Goal: Task Accomplishment & Management: Use online tool/utility

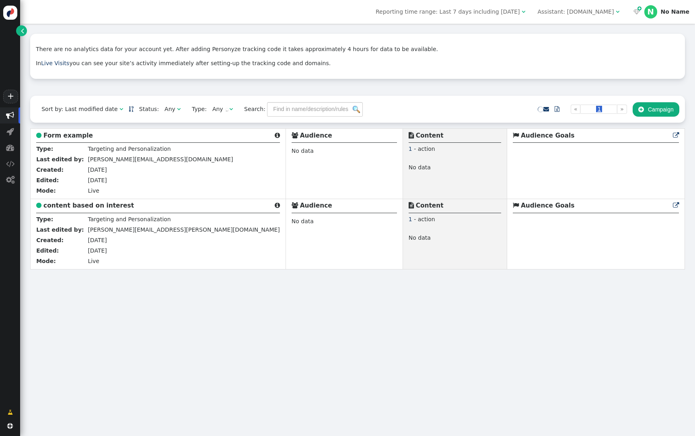
click at [23, 32] on span "" at bounding box center [22, 31] width 3 height 8
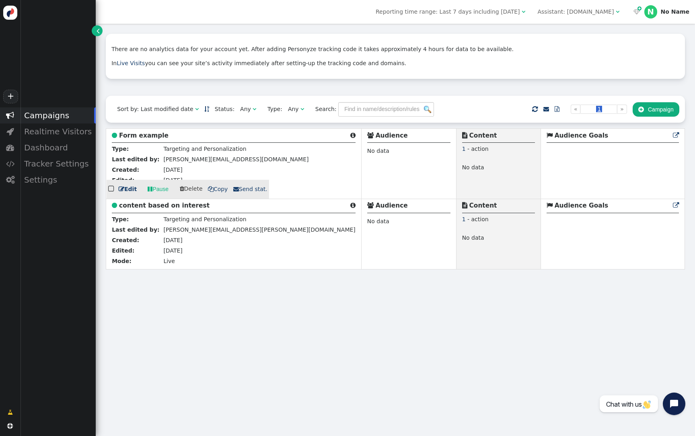
click at [146, 136] on b "Form example" at bounding box center [143, 135] width 49 height 7
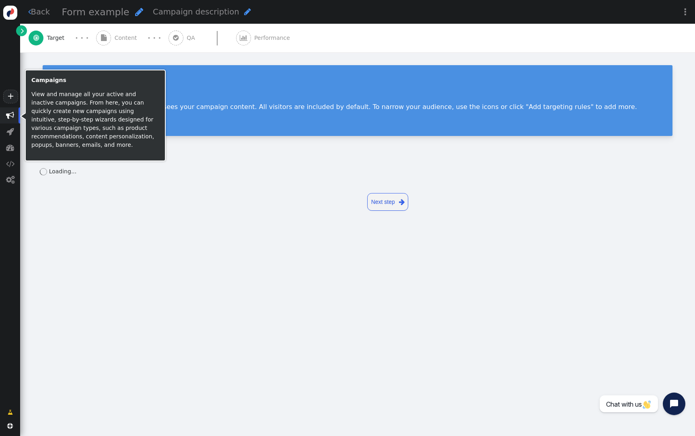
click at [13, 117] on span "" at bounding box center [10, 115] width 8 height 8
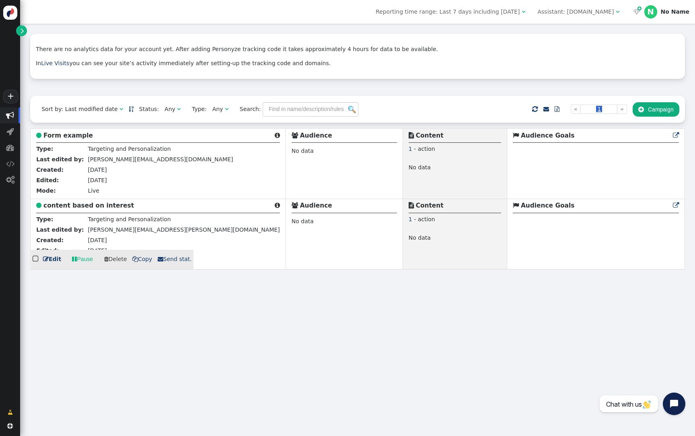
click at [64, 210] on div " content based on interest " at bounding box center [158, 207] width 244 height 12
click at [70, 206] on b "content based on interest" at bounding box center [88, 205] width 91 height 7
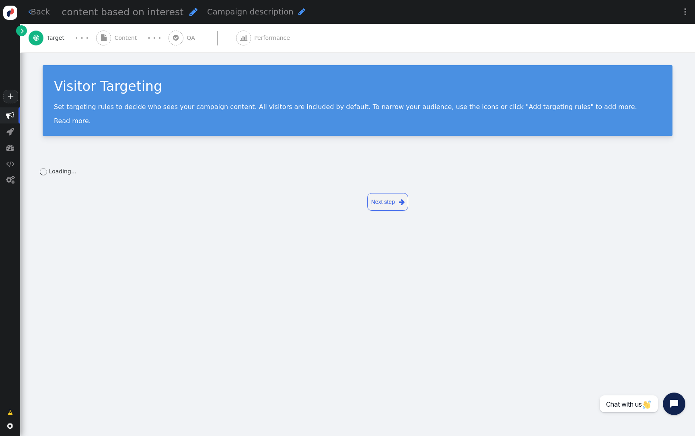
click at [122, 45] on div " Content" at bounding box center [118, 38] width 44 height 29
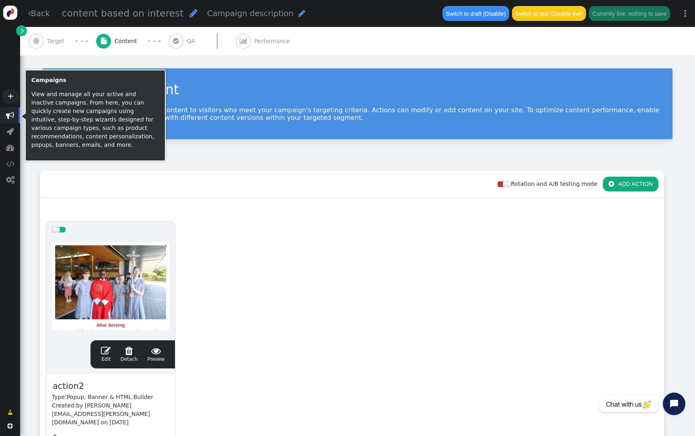
click at [15, 116] on span "" at bounding box center [10, 115] width 20 height 16
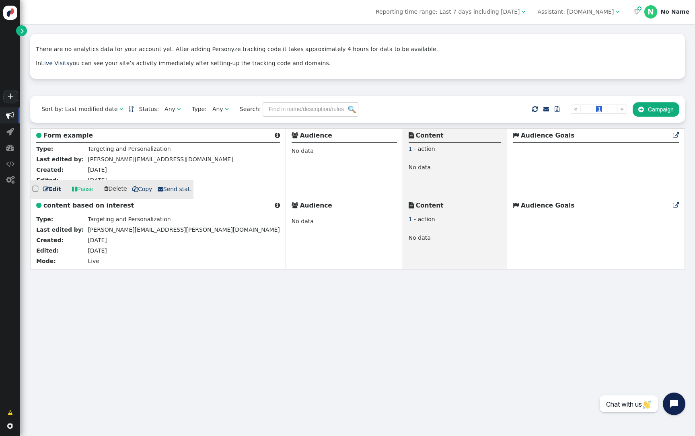
click at [68, 136] on b "Form example" at bounding box center [67, 135] width 49 height 7
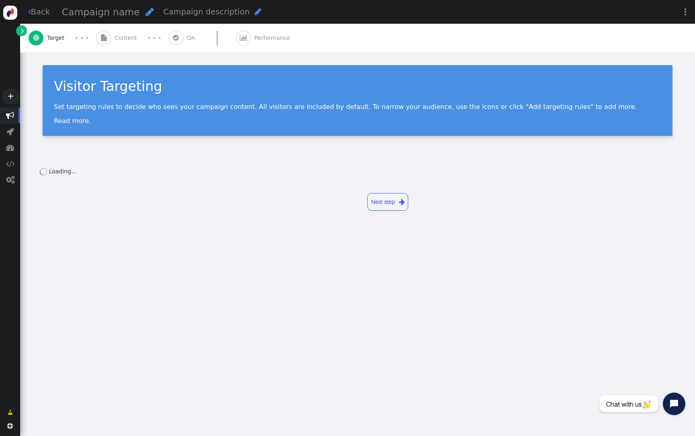
click at [129, 57] on div "Visitor Targeting Set targeting rules to decide who sees your campaign content.…" at bounding box center [357, 104] width 675 height 104
click at [132, 45] on div " Content" at bounding box center [118, 38] width 44 height 29
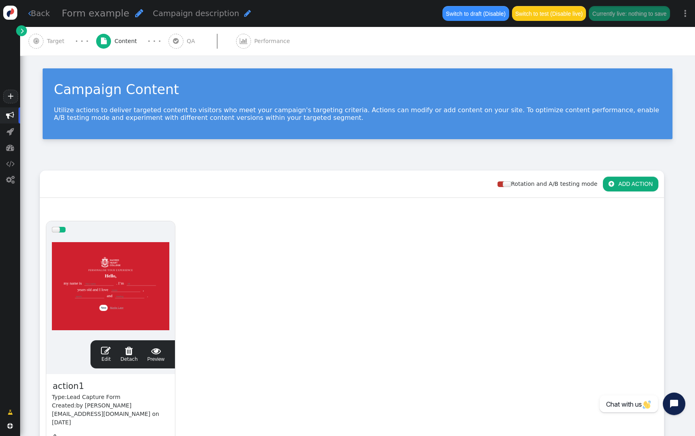
click at [173, 40] on span "" at bounding box center [176, 41] width 6 height 6
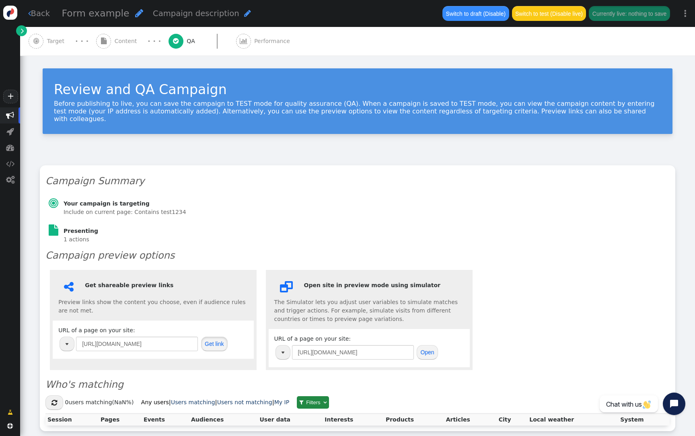
click at [210, 337] on button "Get link" at bounding box center [214, 344] width 27 height 14
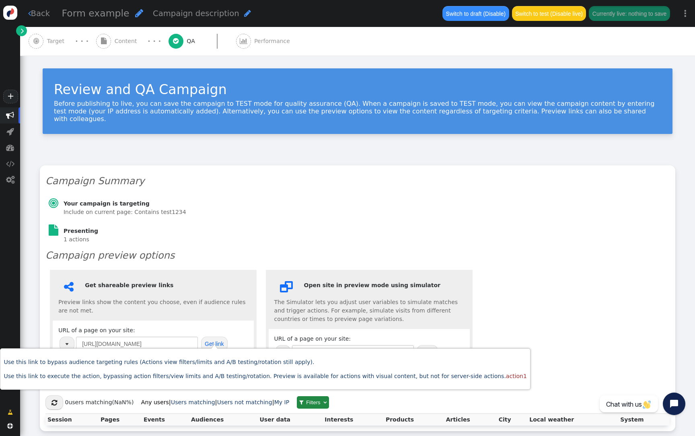
click at [64, 337] on button "button" at bounding box center [67, 344] width 15 height 14
click at [73, 372] on td "+ [URL][DOMAIN_NAME]" at bounding box center [39, 370] width 73 height 12
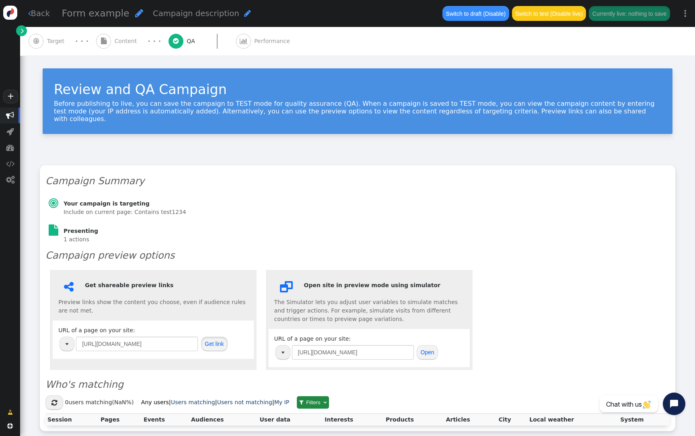
click at [207, 339] on button "Get link" at bounding box center [214, 344] width 27 height 14
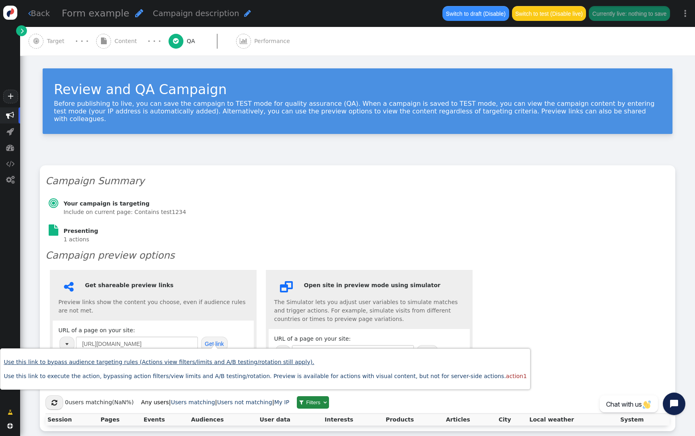
click at [195, 361] on link "Use this link to bypass audience targeting rules (Actions view filters/limits a…" at bounding box center [159, 362] width 311 height 6
click at [71, 337] on button "button" at bounding box center [67, 344] width 15 height 14
click at [76, 380] on td "+ [URL][DOMAIN_NAME]" at bounding box center [39, 383] width 73 height 12
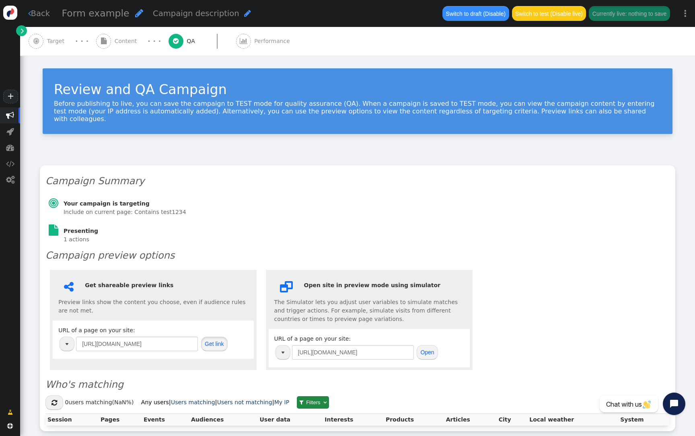
click at [210, 337] on button "Get link" at bounding box center [214, 344] width 27 height 14
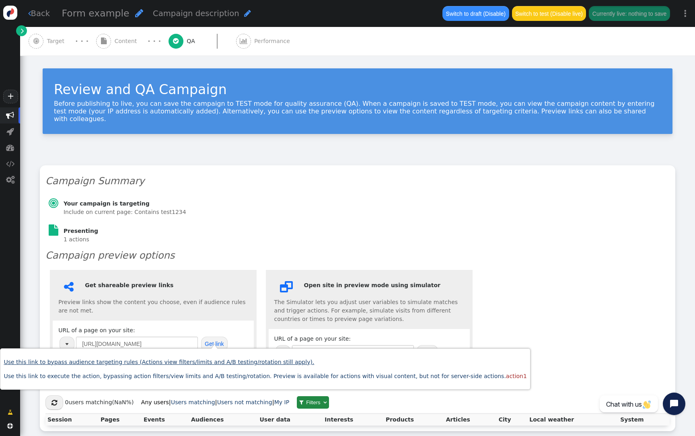
click at [194, 361] on link "Use this link to bypass audience targeting rules (Actions view filters/limits a…" at bounding box center [159, 362] width 311 height 6
click at [197, 313] on div " Get shareable preview links Preview links show the content you choose, even i…" at bounding box center [153, 320] width 207 height 100
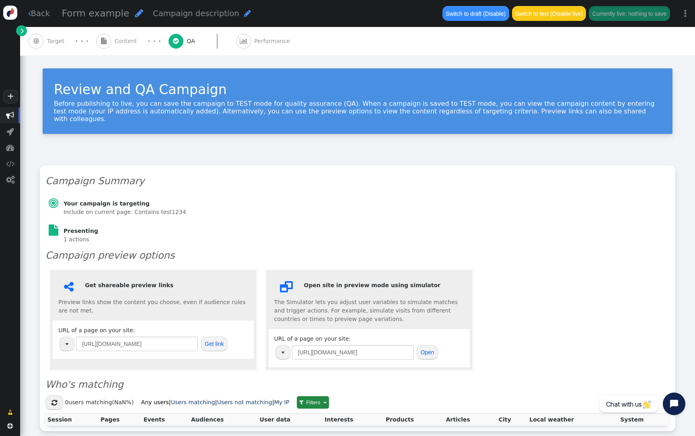
click at [70, 339] on button "button" at bounding box center [67, 344] width 15 height 14
click at [66, 361] on td "+ [URL][DOMAIN_NAME]" at bounding box center [39, 358] width 73 height 12
click at [74, 337] on button "button" at bounding box center [67, 344] width 15 height 14
click at [76, 369] on td "+ [URL][DOMAIN_NAME]" at bounding box center [39, 370] width 73 height 12
type input "[URL][DOMAIN_NAME]"
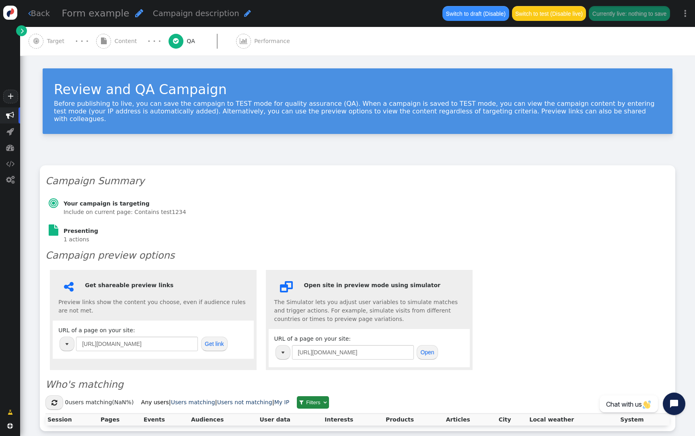
click at [213, 341] on button "Get link" at bounding box center [214, 344] width 27 height 14
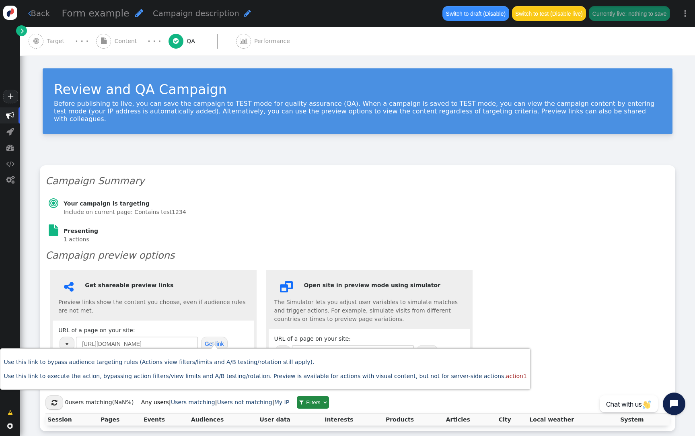
click at [195, 370] on div "Use this link to bypass audience targeting rules (Actions view filters/limits a…" at bounding box center [265, 370] width 523 height 34
click at [198, 358] on p "Use this link to bypass audience targeting rules (Actions view filters/limits a…" at bounding box center [265, 362] width 523 height 8
click at [197, 361] on link "Use this link to bypass audience targeting rules (Actions view filters/limits a…" at bounding box center [159, 362] width 311 height 6
click at [225, 374] on link "Use this link to execute the action, bypassing action filters/view limits and A…" at bounding box center [265, 376] width 523 height 6
click at [192, 154] on div "Campaign Summary  Your campaign is targeting Include on current page: Contains…" at bounding box center [357, 292] width 675 height 277
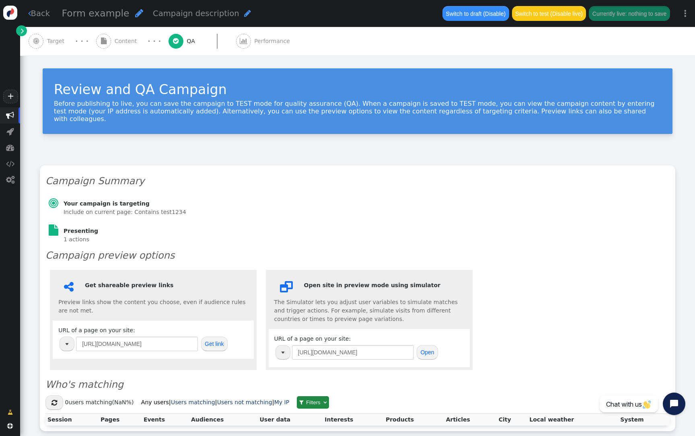
click at [112, 47] on div " Content" at bounding box center [118, 41] width 44 height 29
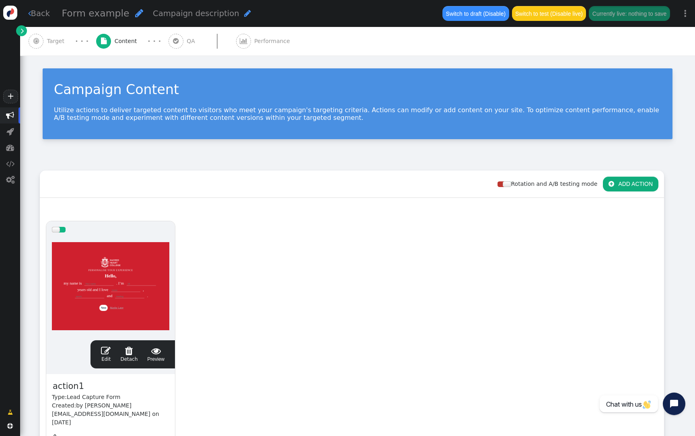
click at [105, 272] on div at bounding box center [111, 286] width 118 height 97
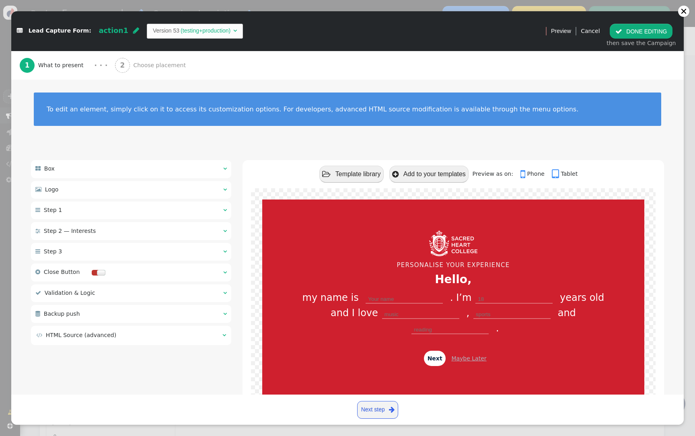
click at [170, 171] on div " Box  " at bounding box center [131, 169] width 200 height 18
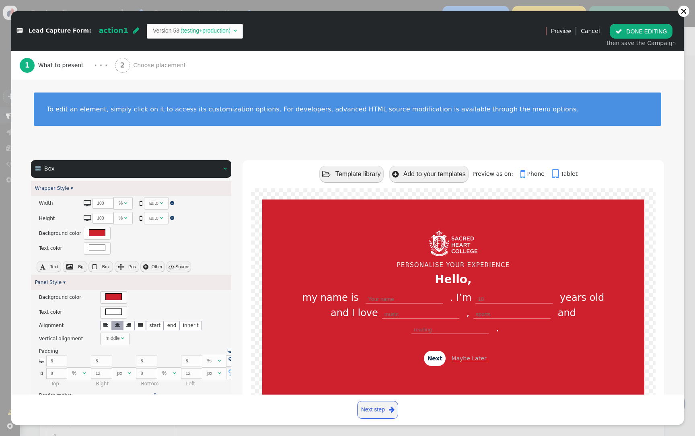
click at [168, 64] on span "Choose placement" at bounding box center [161, 65] width 56 height 8
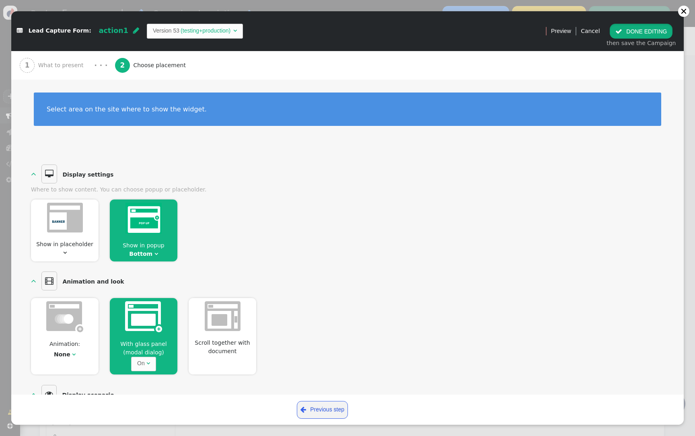
click at [661, 33] on button " DONE EDITING" at bounding box center [641, 31] width 63 height 14
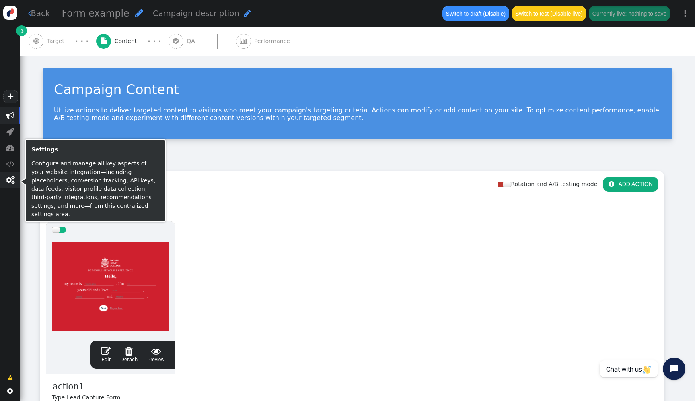
click at [6, 178] on span "" at bounding box center [10, 180] width 8 height 8
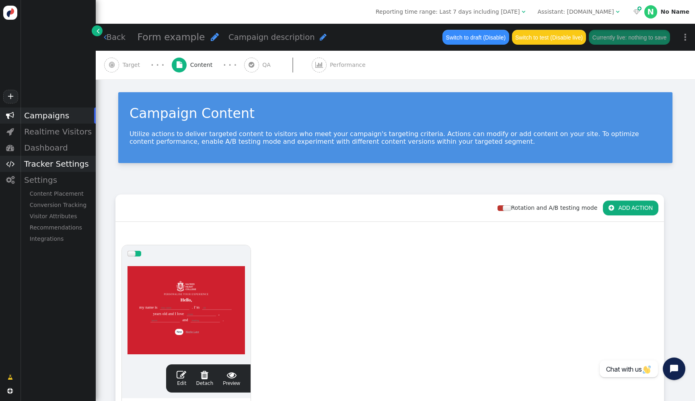
click at [77, 171] on div "Tracker Settings" at bounding box center [58, 164] width 76 height 16
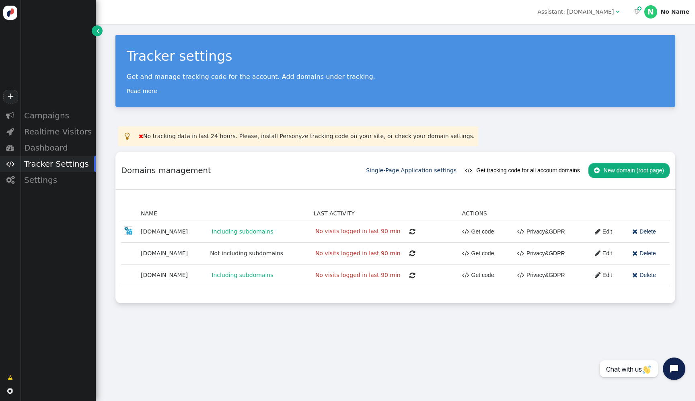
click at [558, 173] on button " Get tracking code for all account domains" at bounding box center [522, 170] width 115 height 14
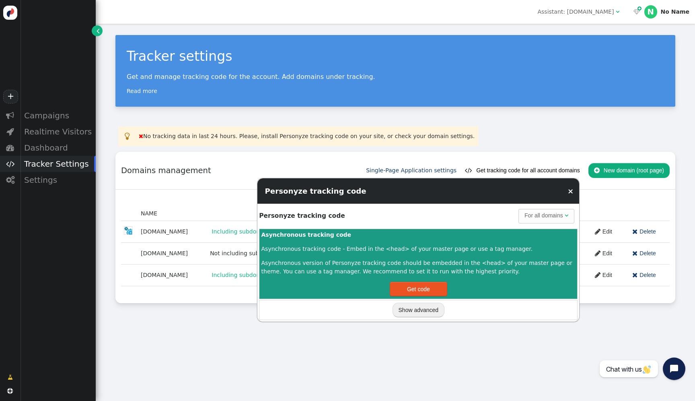
click at [428, 260] on p "Asynchronous version of Personyze tracking code should be embedded in the <head…" at bounding box center [419, 267] width 315 height 17
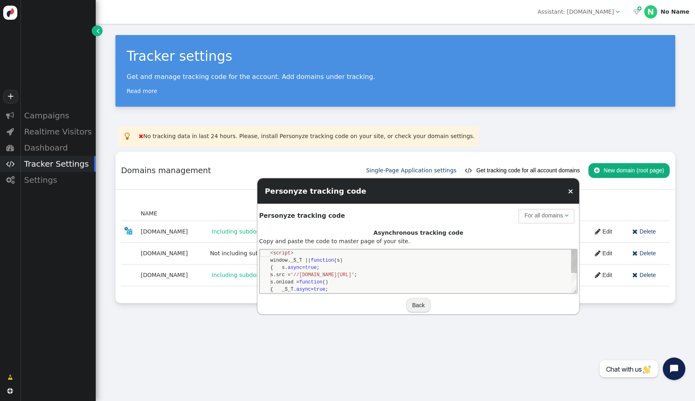
scroll to position [72, 0]
click at [421, 269] on div "{ s. async = true ;" at bounding box center [423, 267] width 307 height 7
type textarea "<script> window._S_T || function(s) { s.async = true; s.src = '//[DOMAIN_NAME][…"
click at [132, 348] on div "Tracker settings Get and manage tracking code for the account. Add domains unde…" at bounding box center [396, 212] width 600 height 377
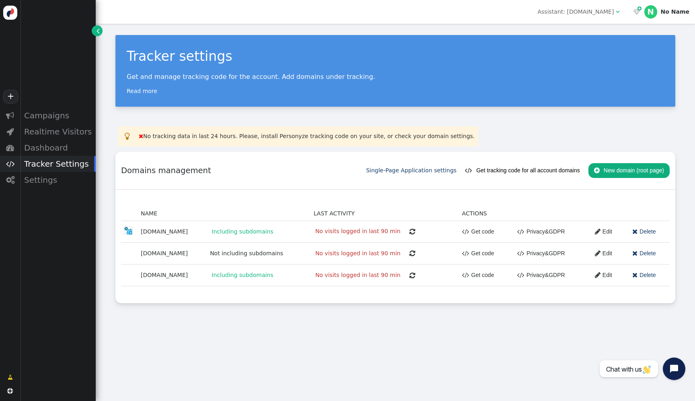
scroll to position [72, 0]
click at [66, 131] on div "Realtime Visitors" at bounding box center [58, 132] width 76 height 16
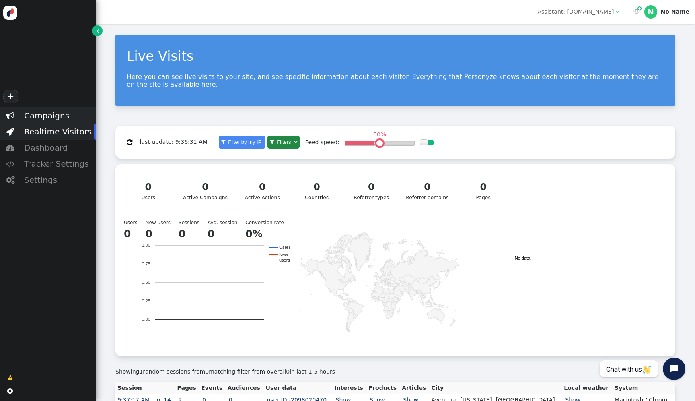
click at [44, 116] on div "Campaigns" at bounding box center [58, 115] width 76 height 16
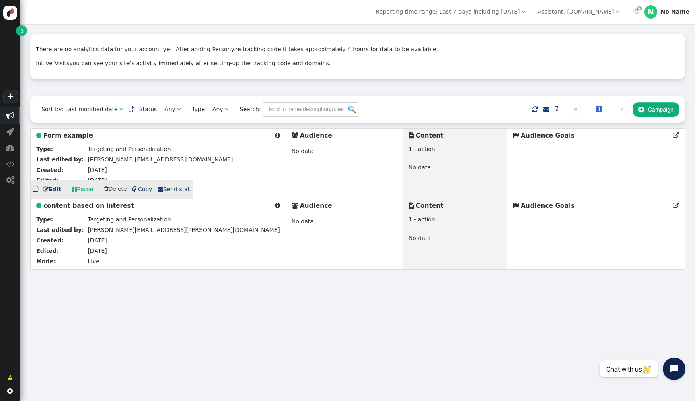
click at [78, 136] on b "Form example" at bounding box center [67, 135] width 49 height 7
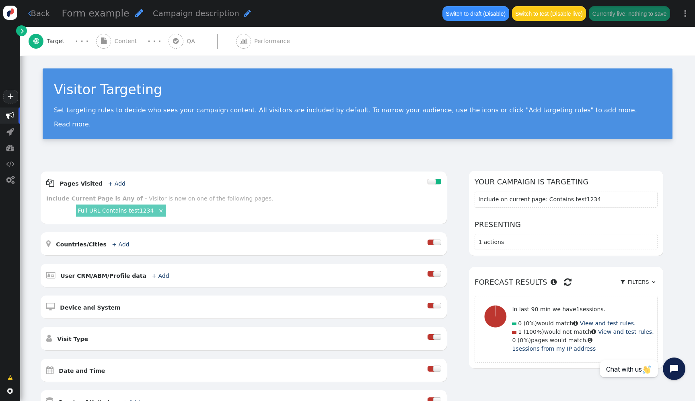
click at [116, 51] on div " Content" at bounding box center [118, 41] width 44 height 29
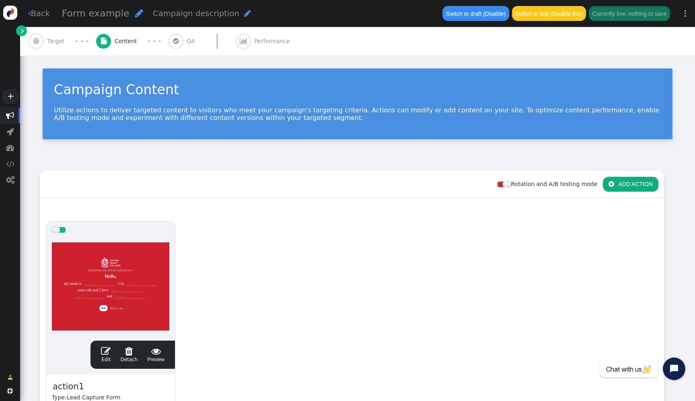
click at [189, 47] on div " QA" at bounding box center [184, 41] width 30 height 29
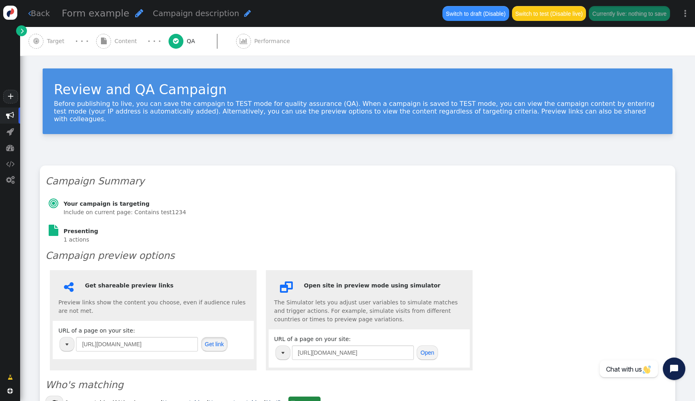
click at [221, 337] on button "Get link" at bounding box center [214, 344] width 27 height 14
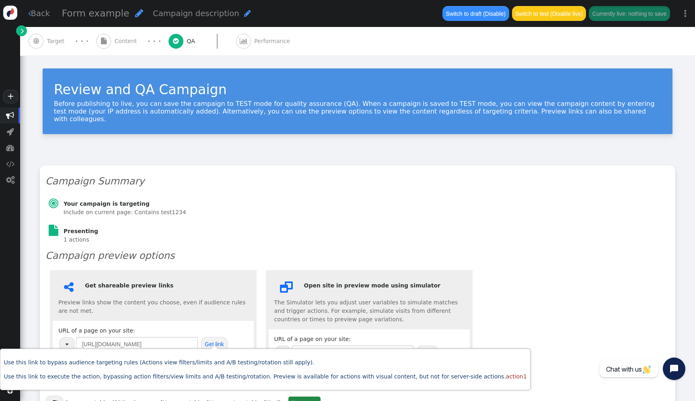
click at [66, 337] on button "button" at bounding box center [67, 344] width 15 height 14
click at [76, 367] on td "+ [URL][DOMAIN_NAME]" at bounding box center [39, 370] width 73 height 12
type input "[URL][DOMAIN_NAME]"
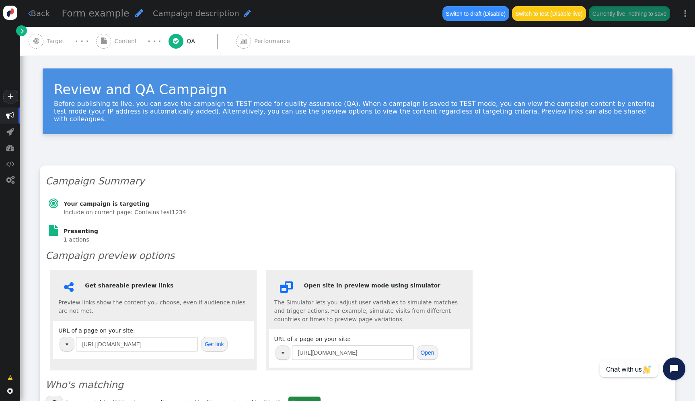
click at [219, 341] on button "Get link" at bounding box center [214, 344] width 27 height 14
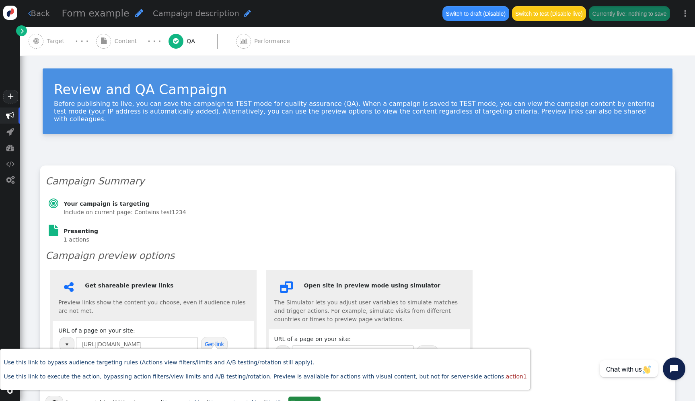
click at [216, 365] on link "Use this link to bypass audience targeting rules (Actions view filters/limits a…" at bounding box center [159, 362] width 311 height 6
click at [114, 39] on div " Content" at bounding box center [118, 41] width 44 height 29
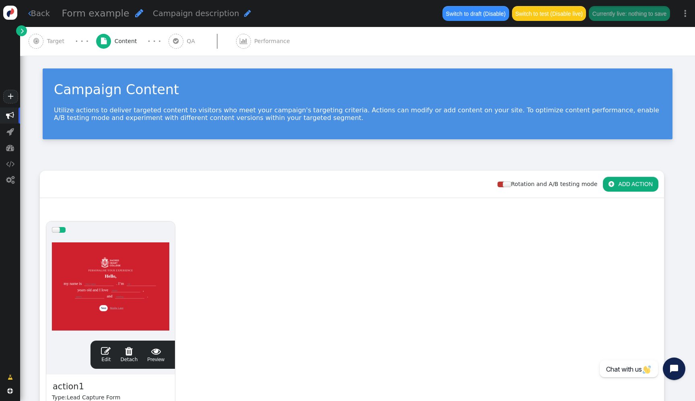
click at [118, 251] on div at bounding box center [111, 286] width 118 height 97
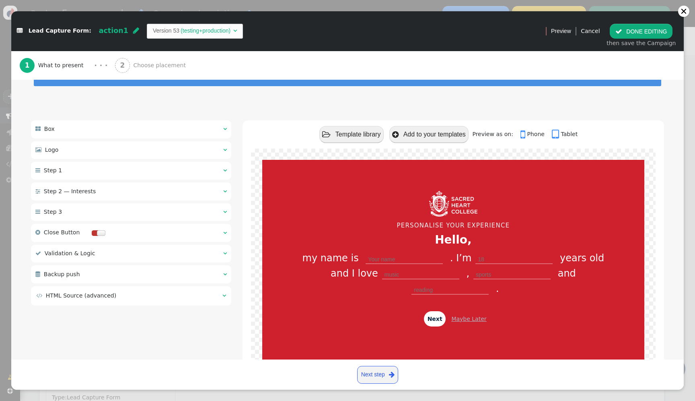
scroll to position [70, 0]
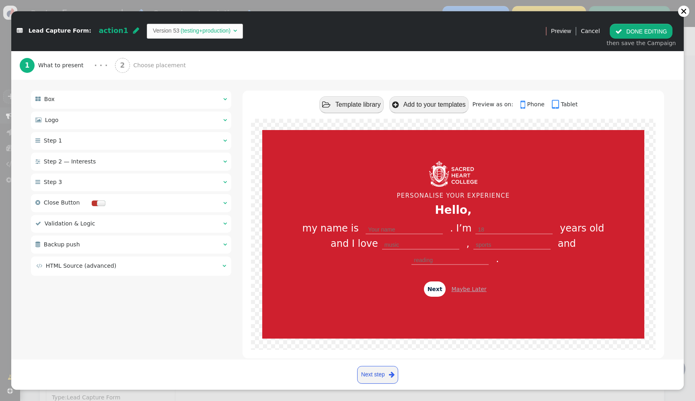
click at [212, 267] on td " HTML Source (advanced)" at bounding box center [126, 266] width 181 height 8
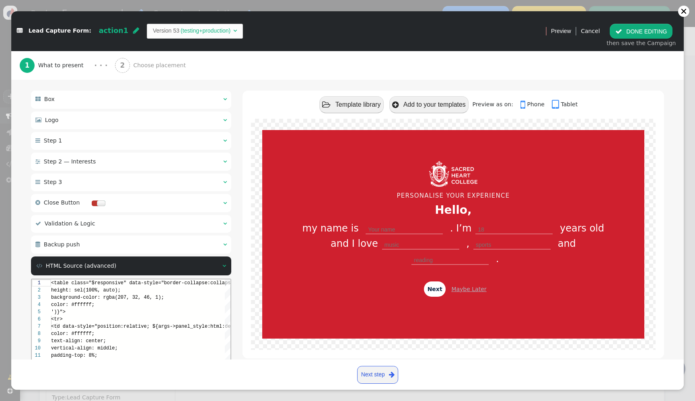
scroll to position [72, 0]
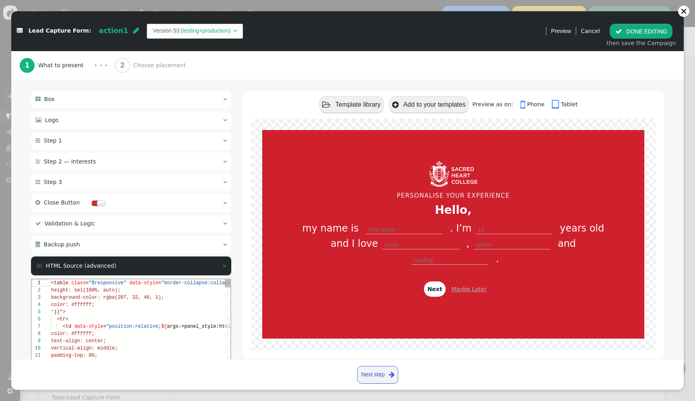
click at [200, 323] on div "< td data-style = "position:relative; ${ args->panel_style:html: default ( 'bac…" at bounding box center [234, 326] width 366 height 7
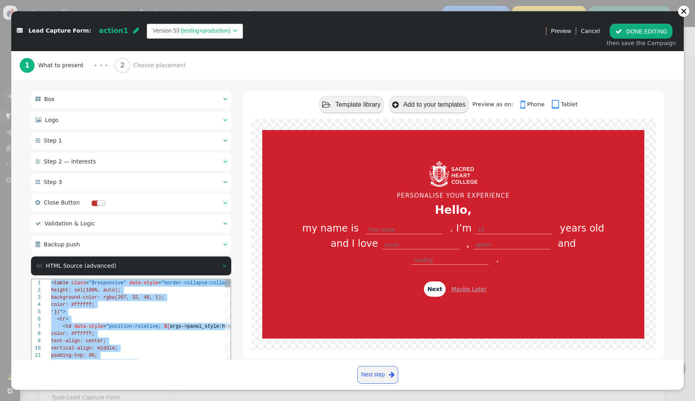
paste textarea "${menu args->redir_delay name='Redirect delay (sec)', type='number'} ${menu nam…"
type textarea "${menu args->redir_delay name='Redirect delay (sec)', type='number'} ${menu nam…"
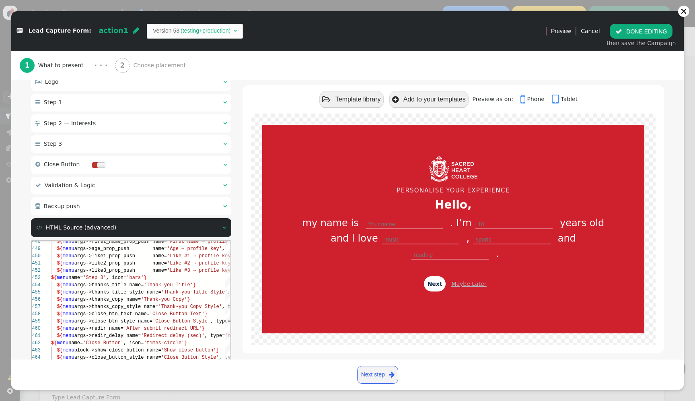
scroll to position [177, 0]
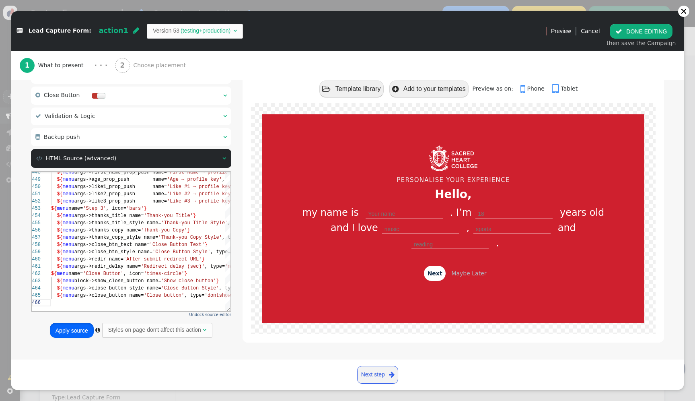
click at [85, 328] on button "Apply source" at bounding box center [72, 330] width 44 height 14
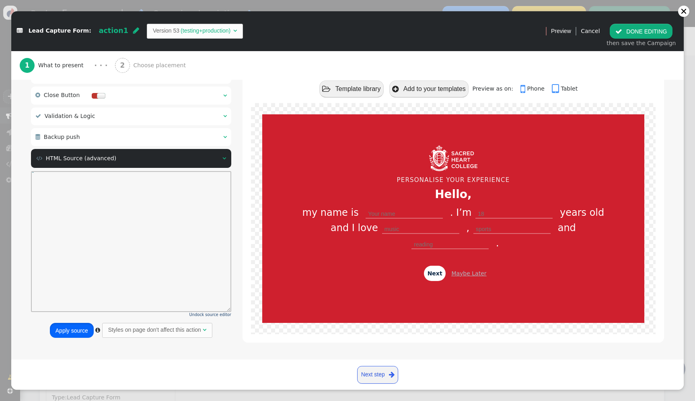
scroll to position [70, 0]
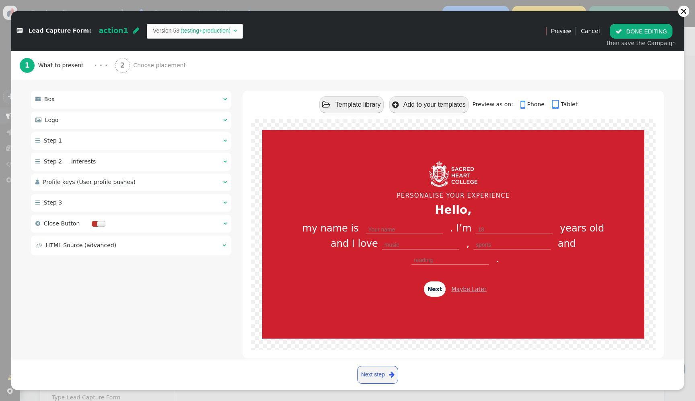
click at [637, 28] on button " DONE EDITING" at bounding box center [641, 31] width 63 height 14
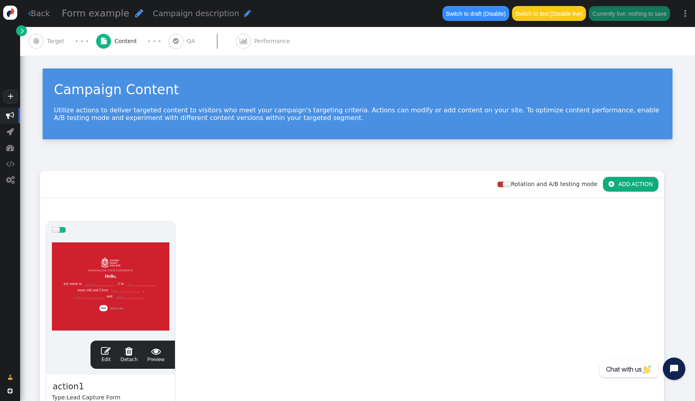
scroll to position [0, 0]
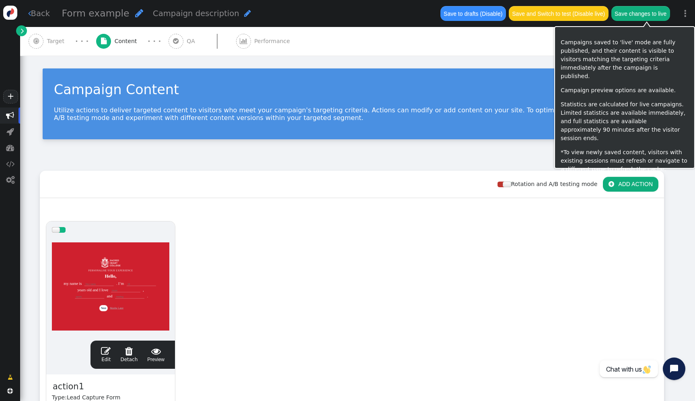
click at [654, 13] on button "Save changes to live" at bounding box center [641, 13] width 59 height 14
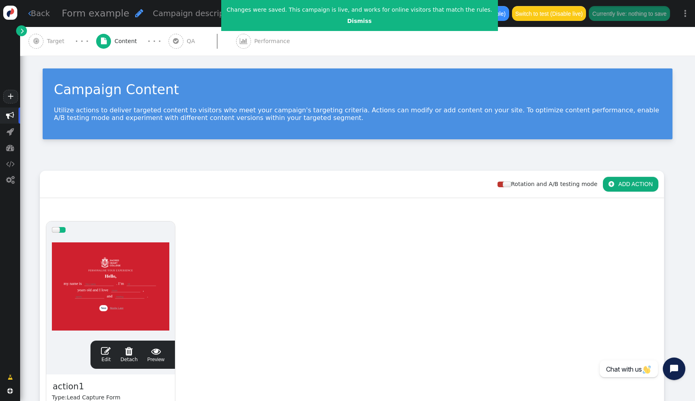
click at [139, 252] on div at bounding box center [111, 286] width 118 height 97
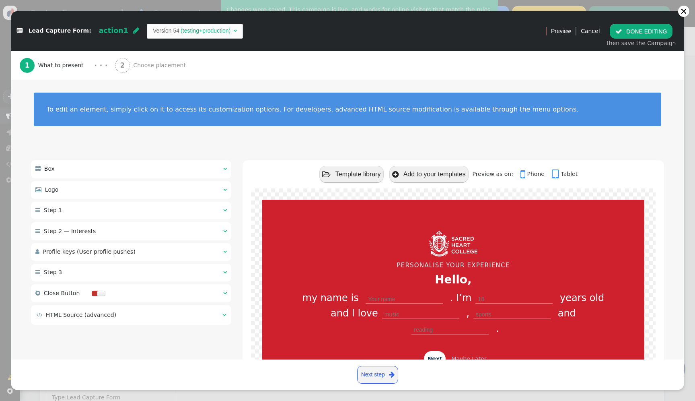
scroll to position [70, 0]
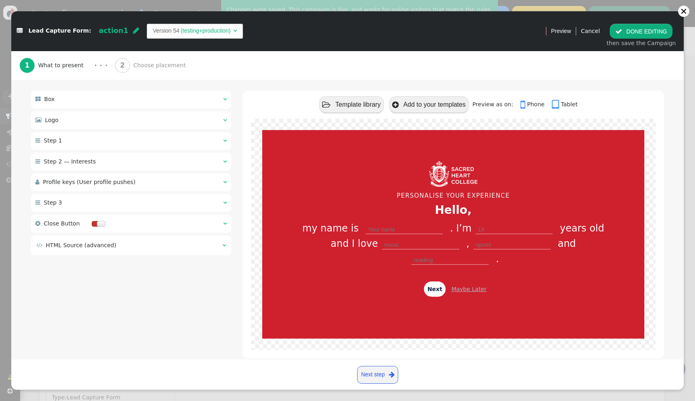
click at [167, 262] on div " Box    Logo    Step 1    Step 2 — Interests    Profile keys (User…" at bounding box center [347, 230] width 633 height 279
click at [167, 252] on div " HTML Source (advanced) " at bounding box center [131, 244] width 200 height 19
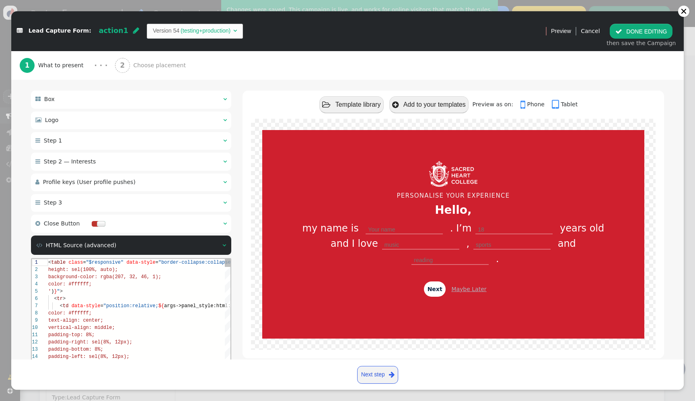
click at [169, 291] on div "' ) } " >" at bounding box center [175, 290] width 254 height 7
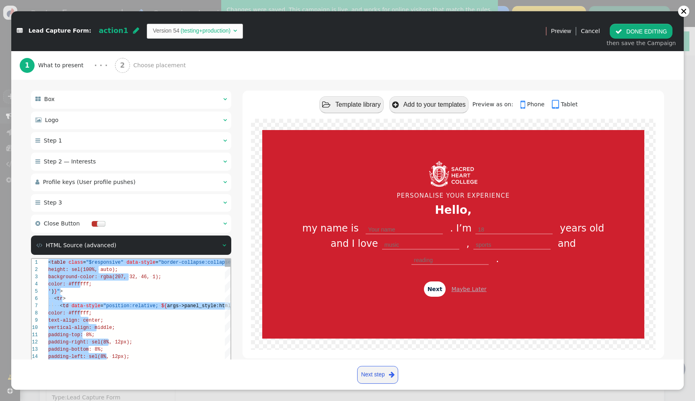
paste textarea "${menu name='Close Button', icon='times-circle'} ${menu block->show_close_butto…"
type textarea "${menu name='Close Button', icon='times-circle'} ${menu block->show_close_butto…"
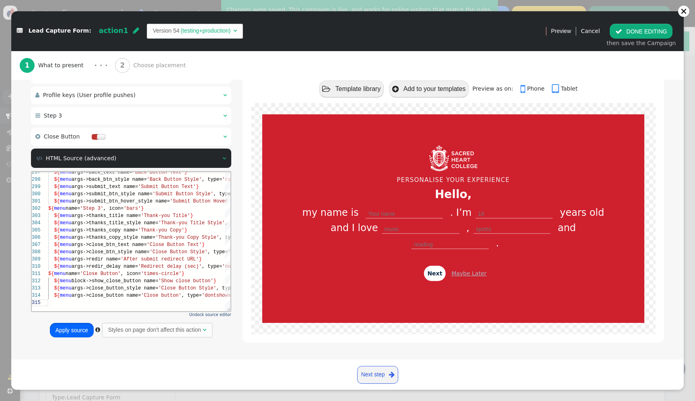
click at [73, 333] on button "Apply source" at bounding box center [72, 330] width 44 height 14
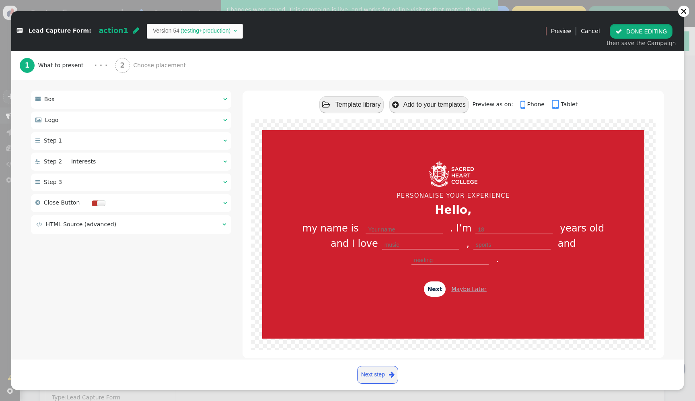
click at [656, 35] on button " DONE EDITING" at bounding box center [641, 31] width 63 height 14
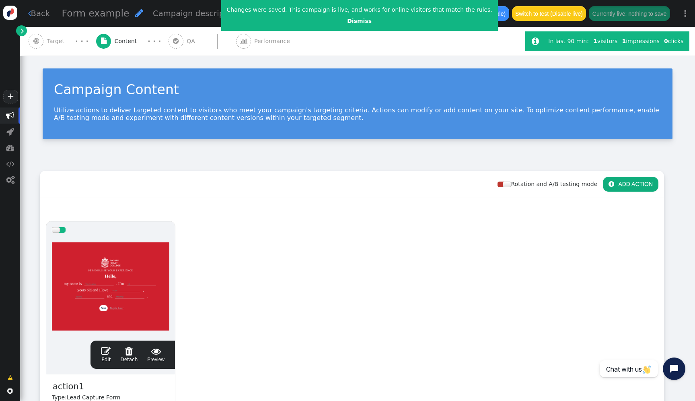
scroll to position [0, 0]
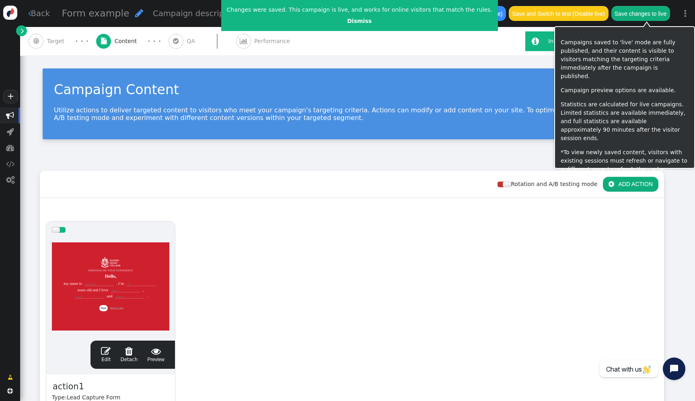
click at [655, 13] on button "Save changes to live" at bounding box center [641, 13] width 59 height 14
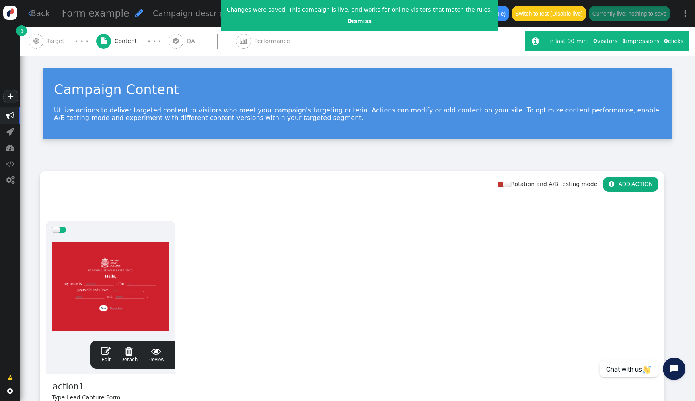
click at [117, 301] on div at bounding box center [111, 286] width 118 height 97
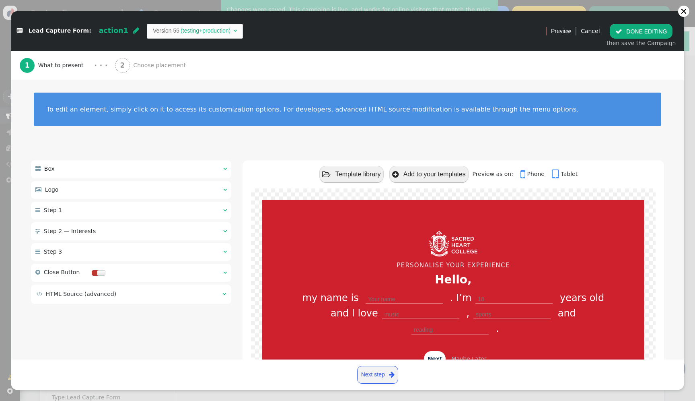
click at [87, 238] on div " Step 2 — Interests  " at bounding box center [131, 231] width 200 height 18
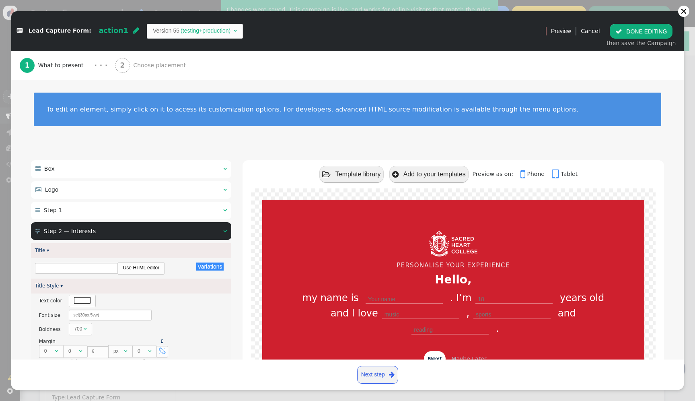
type input "What are your favourite interests?"
type input "Select Three"
type input "Back"
type input "Submit"
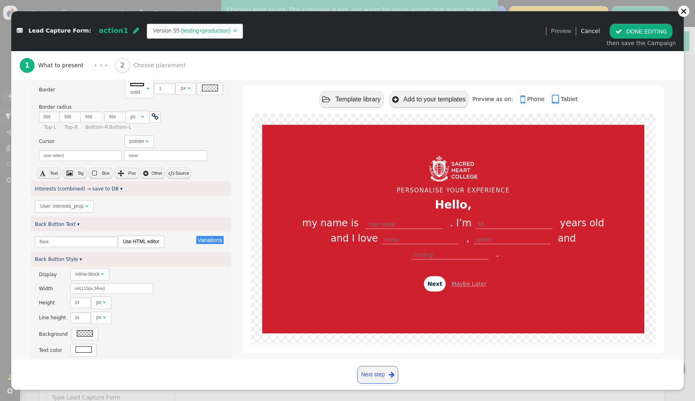
scroll to position [691, 0]
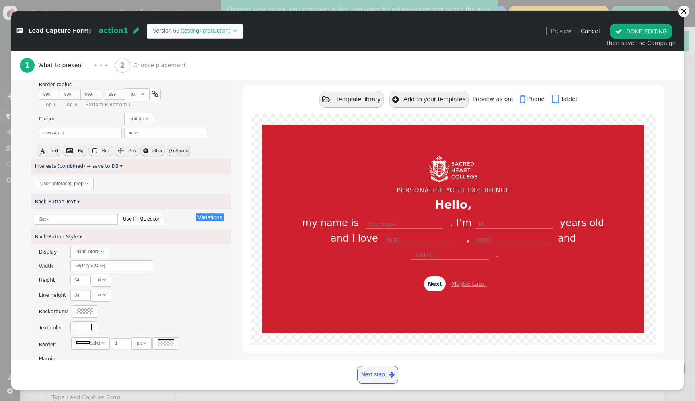
click at [81, 182] on div "User: interests_prop" at bounding box center [61, 183] width 43 height 7
click at [637, 29] on button " DONE EDITING" at bounding box center [641, 31] width 63 height 14
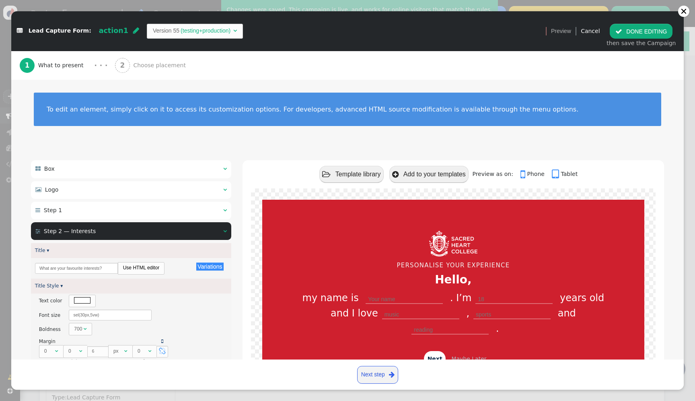
scroll to position [0, 0]
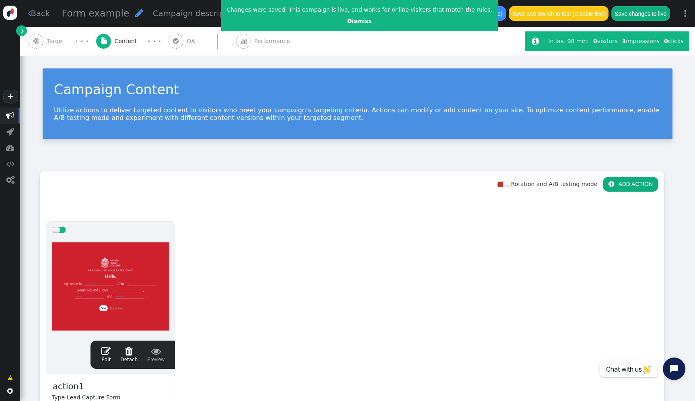
click at [650, 23] on div "Save to drafts (Disable) Save and Switch to test (Disable live) Save changes to…" at bounding box center [555, 13] width 241 height 27
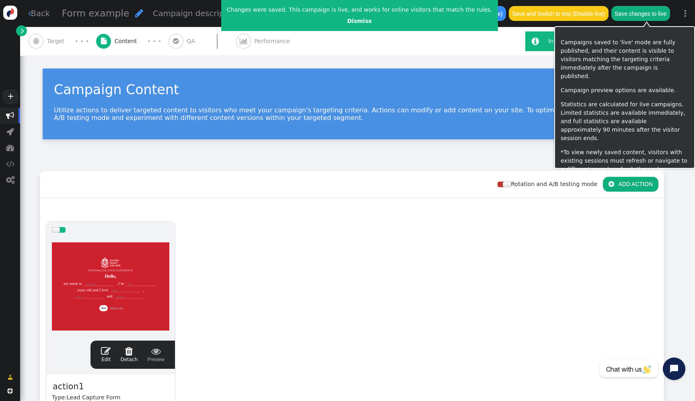
click at [650, 21] on div "Save changes to live" at bounding box center [641, 14] width 59 height 16
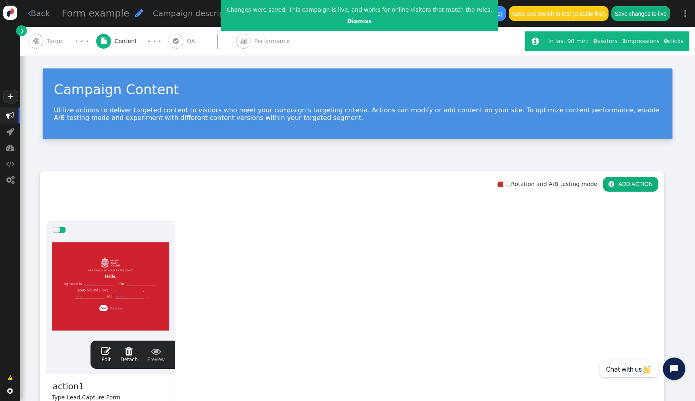
click at [626, 14] on button "Save changes to live" at bounding box center [641, 13] width 59 height 14
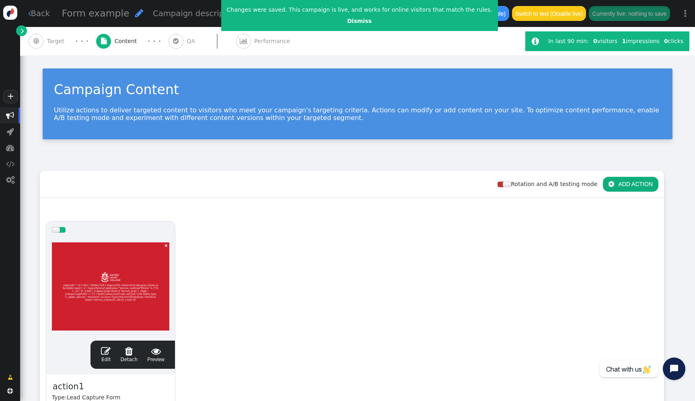
click at [124, 278] on div at bounding box center [111, 286] width 118 height 97
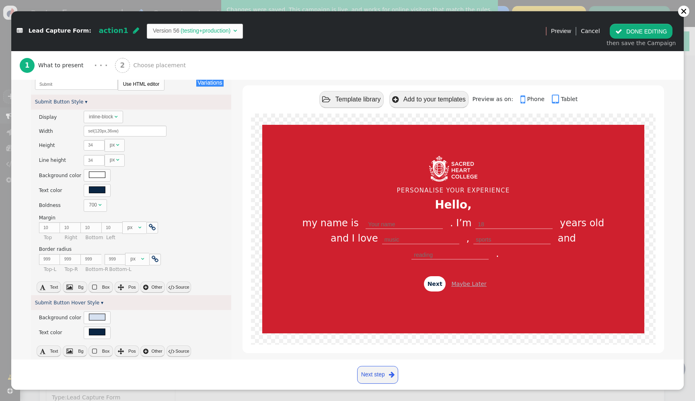
scroll to position [1148, 0]
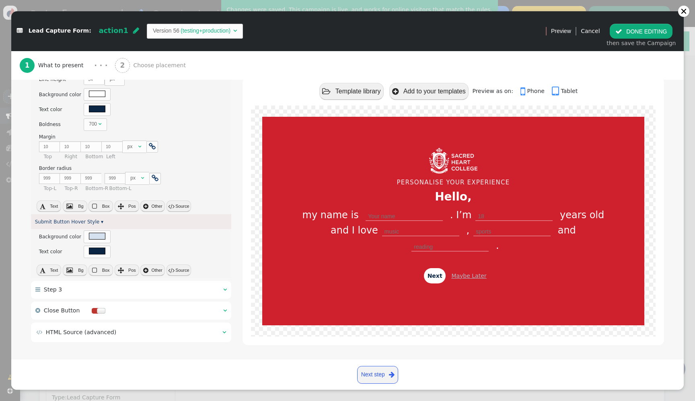
click at [165, 338] on div " HTML Source (advanced) " at bounding box center [131, 331] width 200 height 19
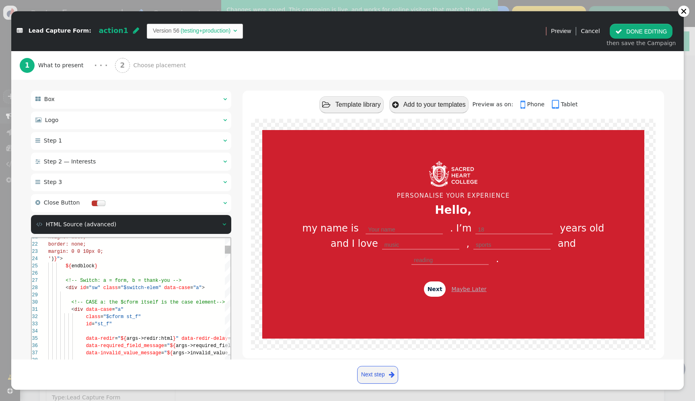
click at [179, 299] on div "<!-- CASE a: the $cform itself is the case element -->" at bounding box center [175, 302] width 254 height 7
type textarea "<table class="$responsive" data-style="border-collapse:collapse; ${args->wrap_s…"
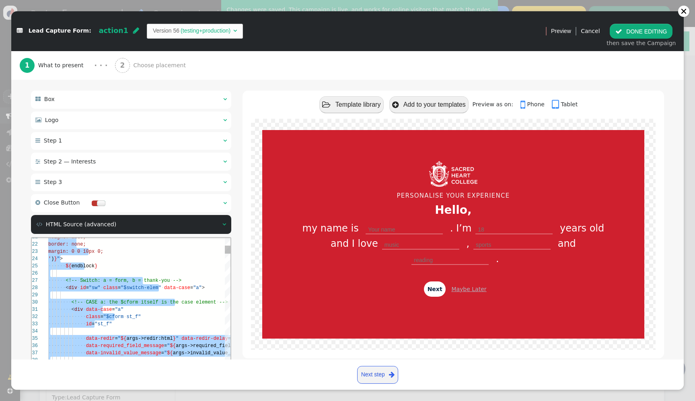
paste textarea "Editor content;Press Alt+F1 for Accessibility Options."
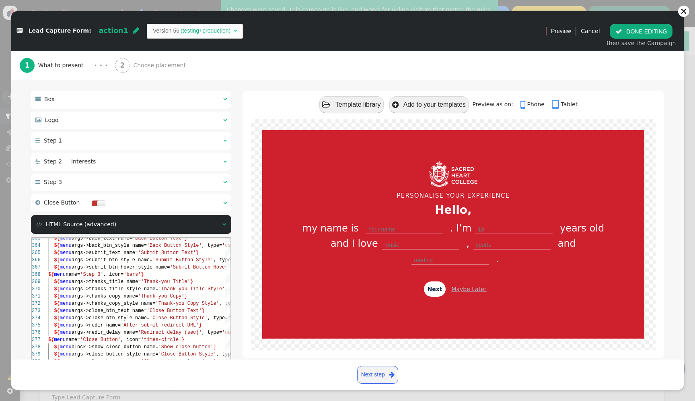
scroll to position [136, 0]
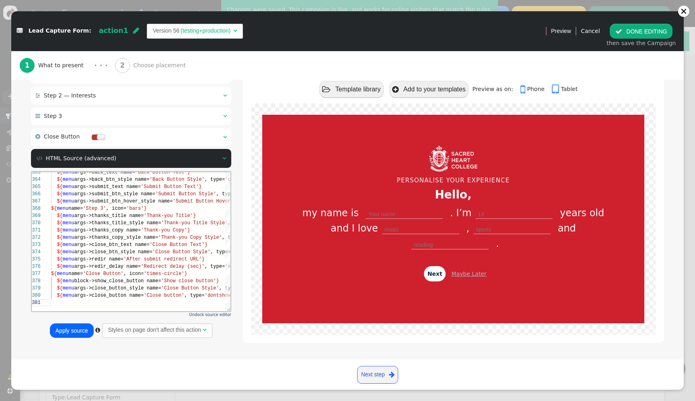
click at [78, 332] on button "Apply source" at bounding box center [72, 330] width 44 height 14
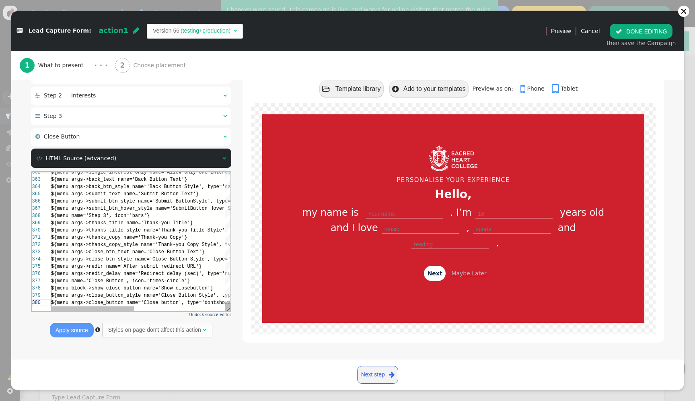
scroll to position [136, 0]
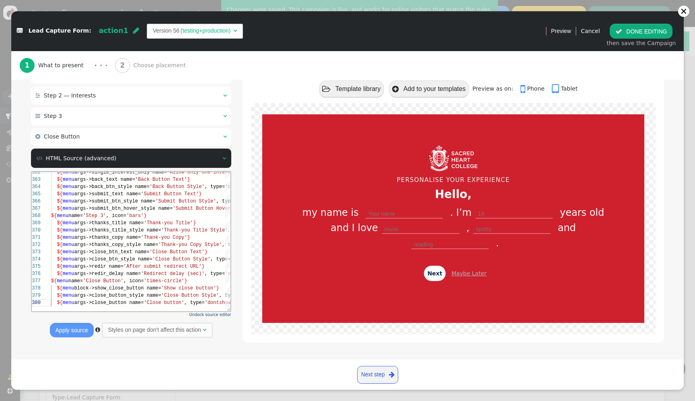
type textarea "${menu args->close_button name='Close button', type='dontshowagain'}"
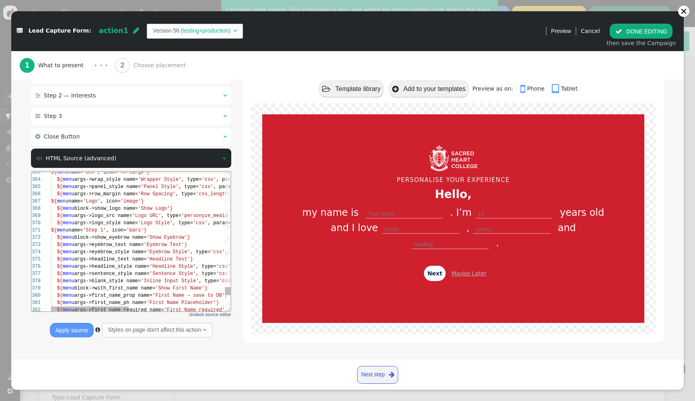
click at [647, 31] on button " DONE EDITING" at bounding box center [641, 31] width 63 height 14
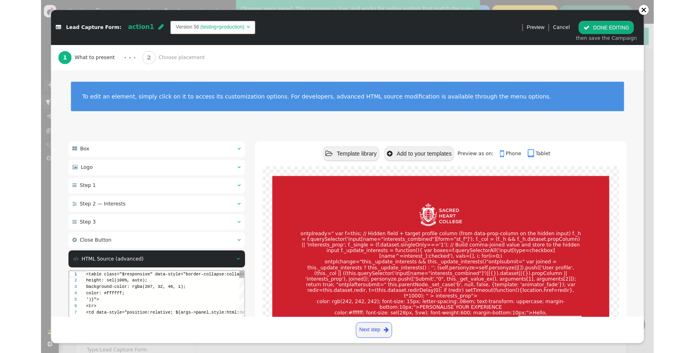
scroll to position [72, 0]
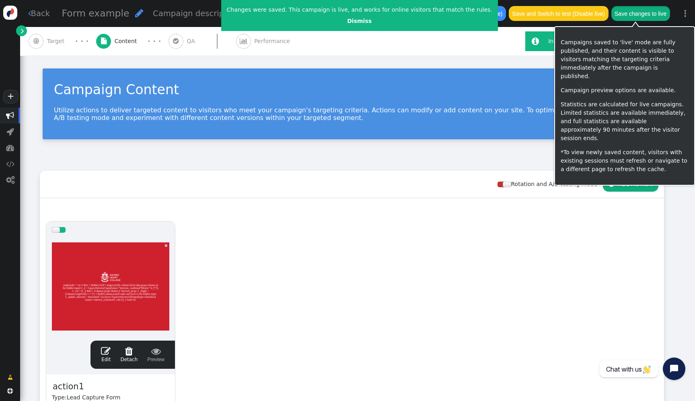
click at [641, 13] on button "Save changes to live" at bounding box center [641, 13] width 59 height 14
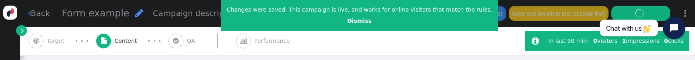
click at [56, 49] on div " Target" at bounding box center [48, 41] width 39 height 29
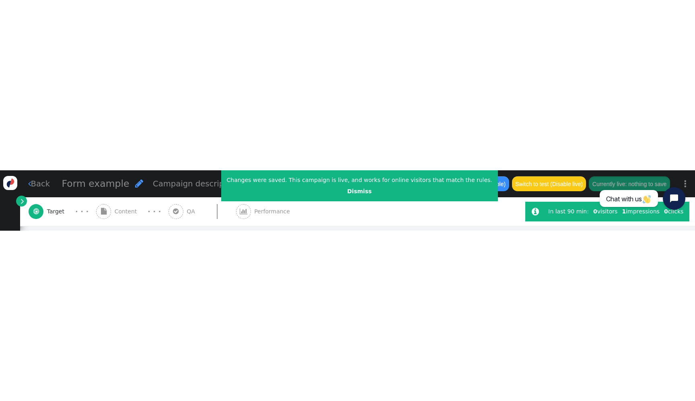
scroll to position [155, 0]
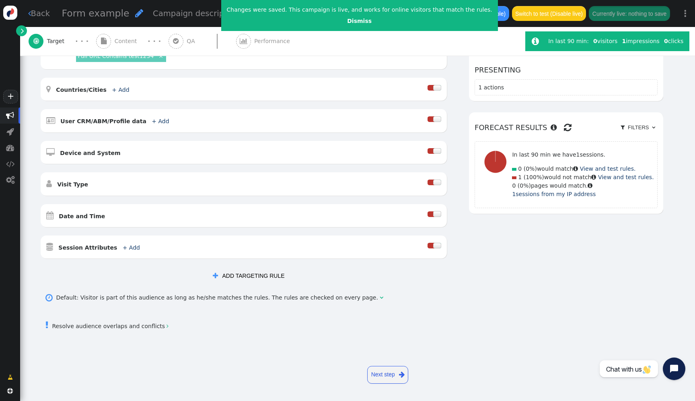
click at [122, 36] on div " Content" at bounding box center [118, 41] width 44 height 29
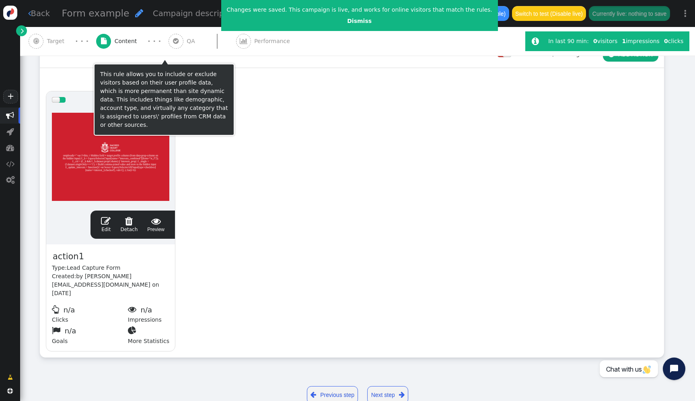
scroll to position [130, 0]
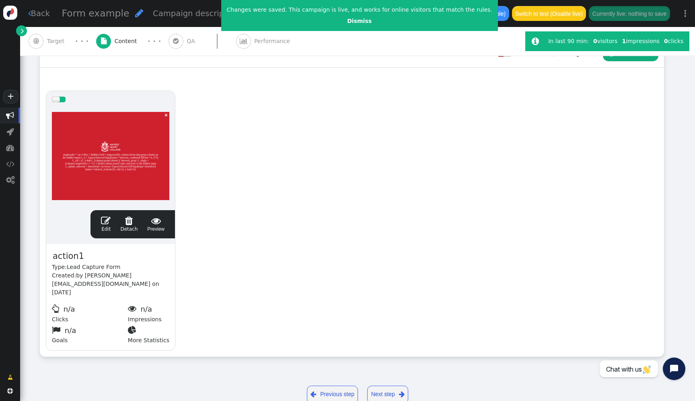
click at [128, 173] on div at bounding box center [111, 156] width 118 height 97
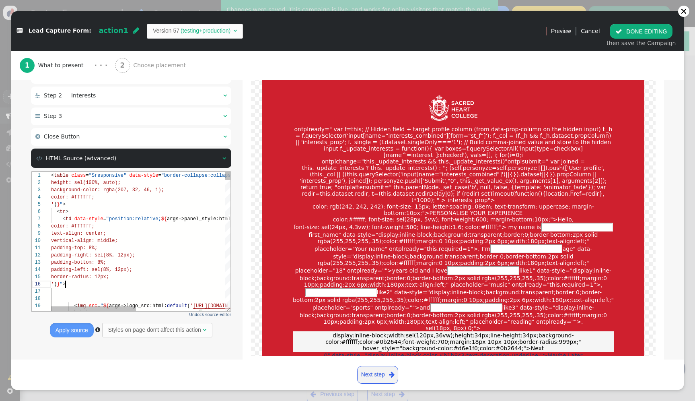
scroll to position [36, 14]
click at [195, 280] on div "' ) } " >" at bounding box center [234, 283] width 366 height 7
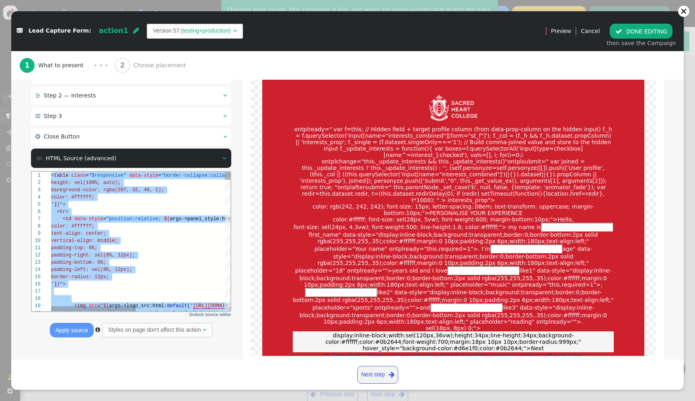
paste textarea "${menu args->close_btn_style name='Close Button Style', type='css', param='with…"
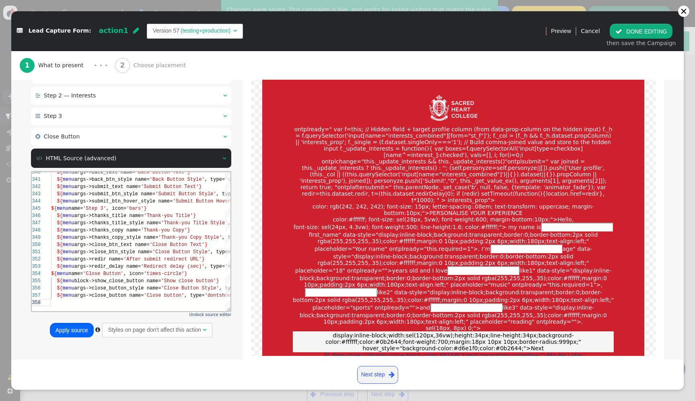
click at [63, 329] on button "Apply source" at bounding box center [72, 330] width 44 height 14
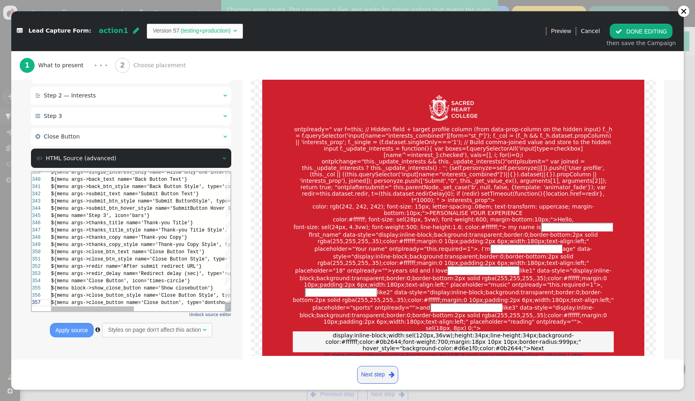
scroll to position [43, 0]
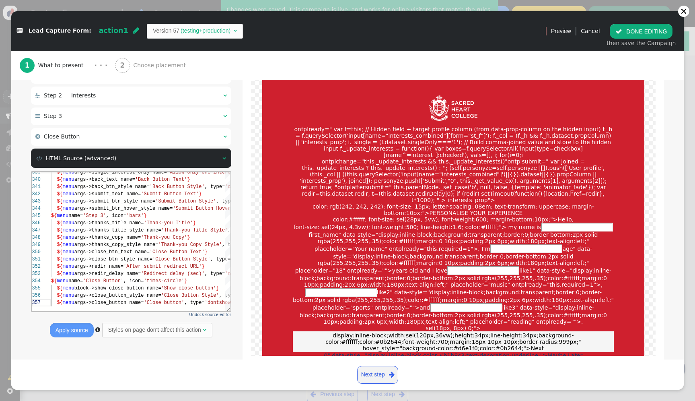
type textarea "t'} ${menu args->close_btn_style name='Close Button Style', type='css', param='…"
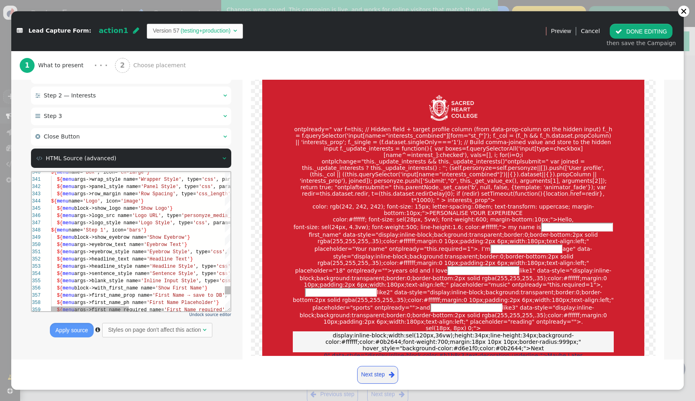
click at [658, 27] on button " DONE EDITING" at bounding box center [641, 31] width 63 height 14
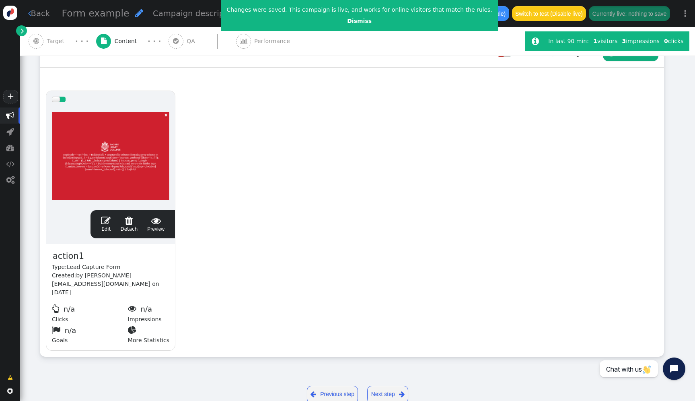
scroll to position [0, 0]
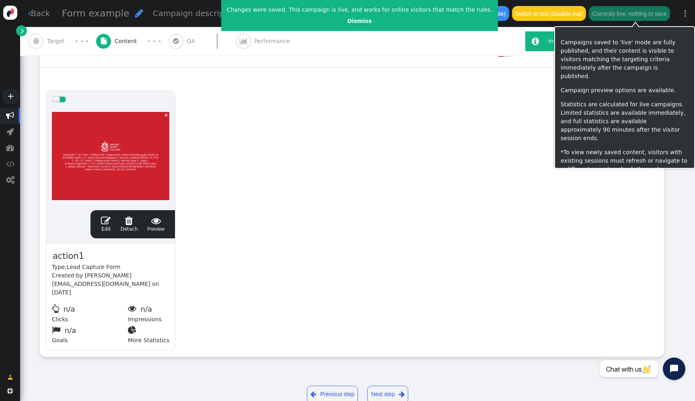
click at [627, 19] on button "Currently live: nothing to save" at bounding box center [629, 13] width 81 height 14
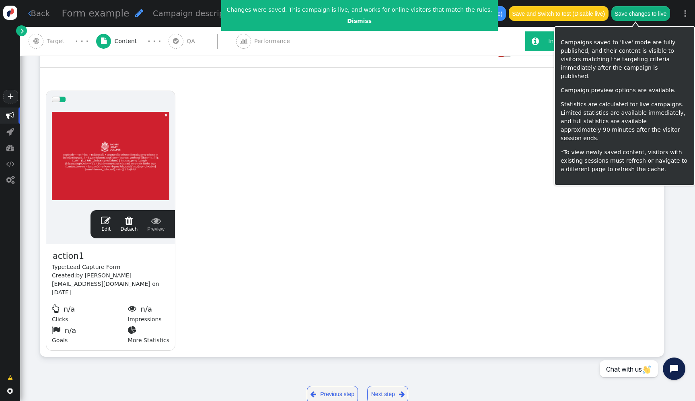
click at [629, 16] on button "Save changes to live" at bounding box center [641, 13] width 59 height 14
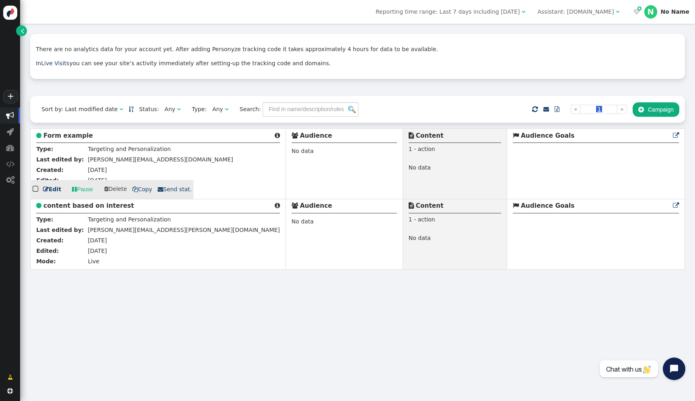
click at [73, 134] on b "Form example" at bounding box center [67, 135] width 49 height 7
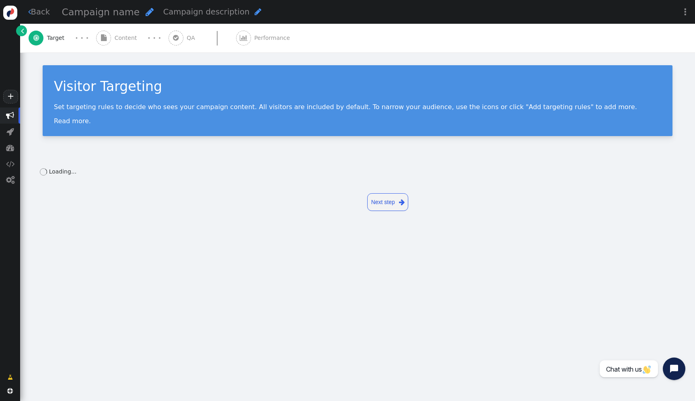
click at [116, 41] on span "Content" at bounding box center [128, 38] width 26 height 8
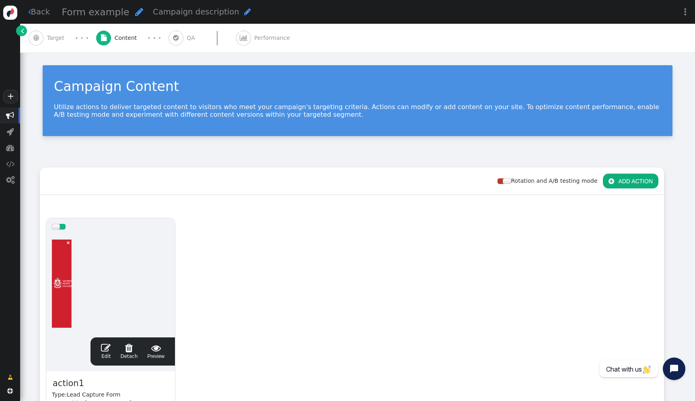
click at [110, 284] on div at bounding box center [111, 283] width 118 height 97
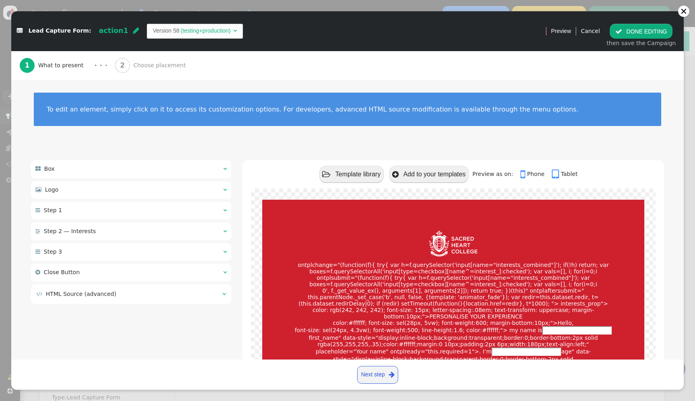
click at [178, 289] on div " HTML Source (advanced) " at bounding box center [131, 293] width 200 height 19
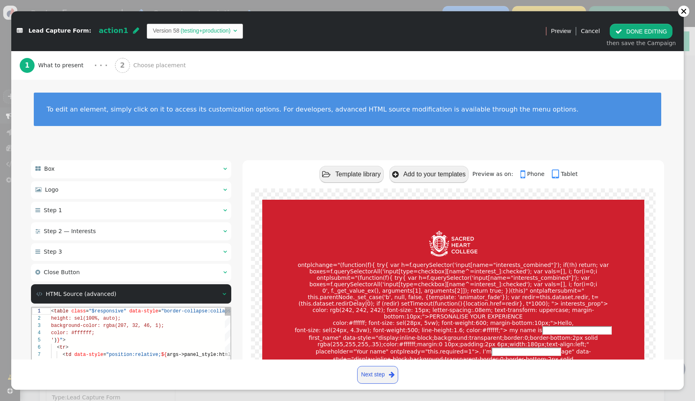
scroll to position [93, 0]
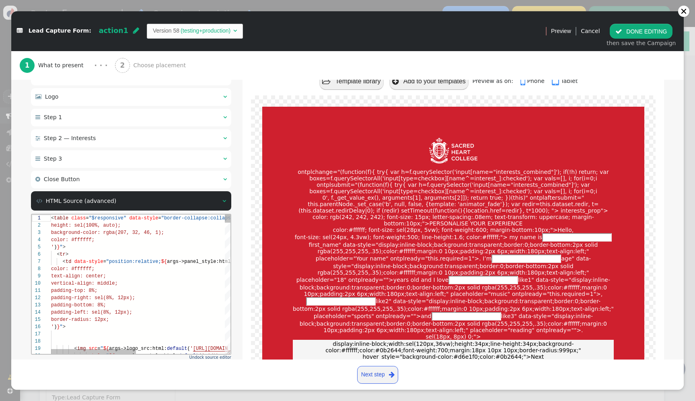
click at [197, 257] on div "< tr >" at bounding box center [234, 253] width 366 height 7
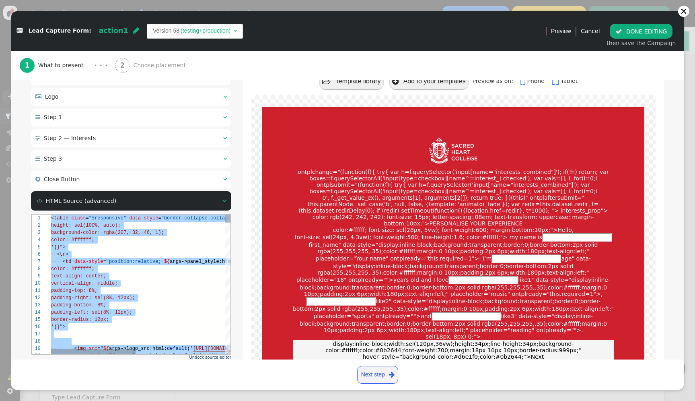
paste textarea "${menu name='Close Button', icon='times-circle'} ${menu block->show_close_butto…"
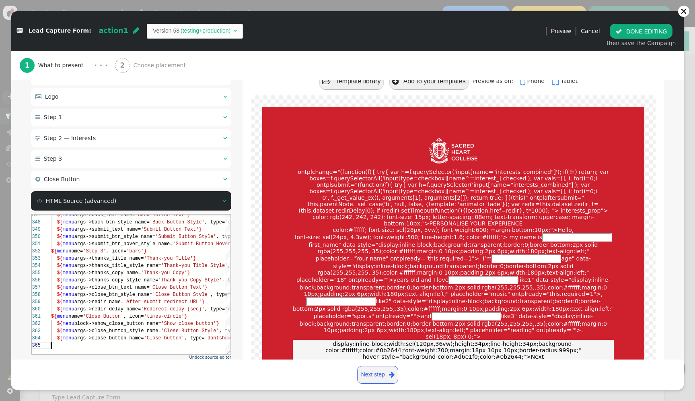
scroll to position [157, 0]
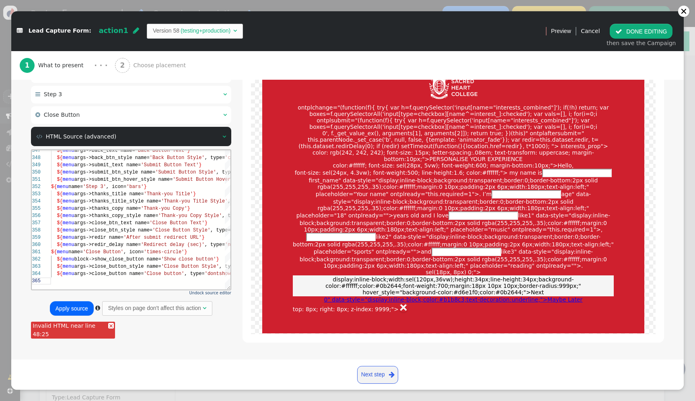
click at [65, 307] on button "Apply source" at bounding box center [72, 308] width 44 height 14
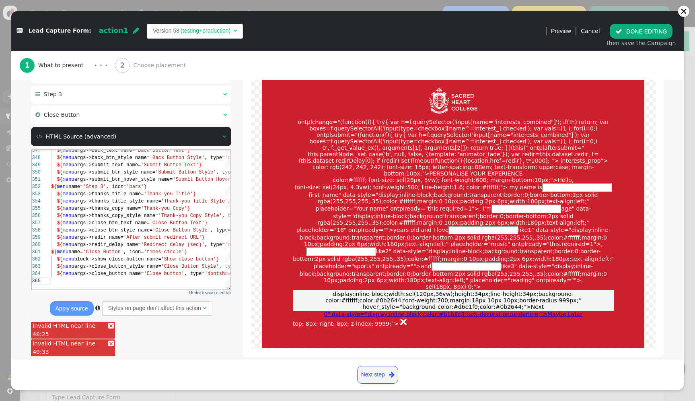
scroll to position [22, 0]
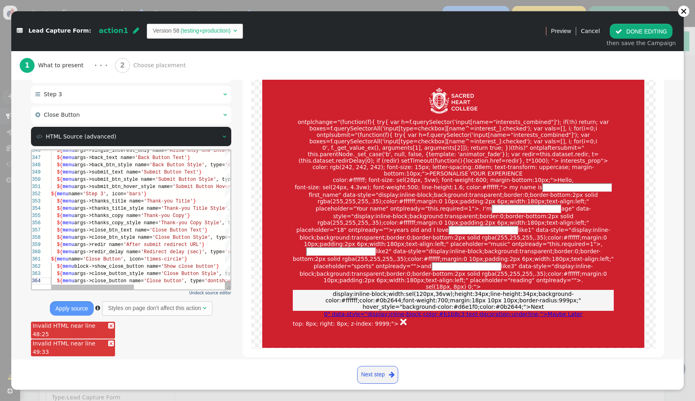
click at [115, 266] on span "block->show_close_button name=" at bounding box center [117, 266] width 87 height 6
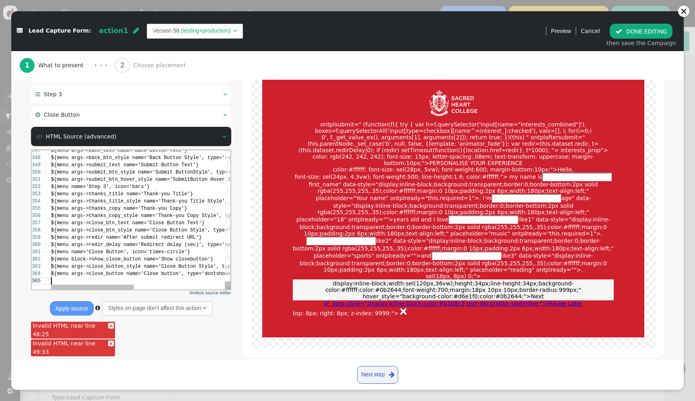
scroll to position [29, 0]
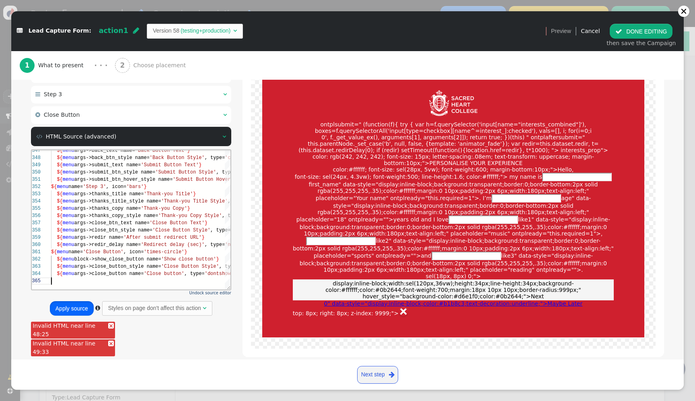
click at [79, 305] on button "Apply source" at bounding box center [72, 308] width 44 height 14
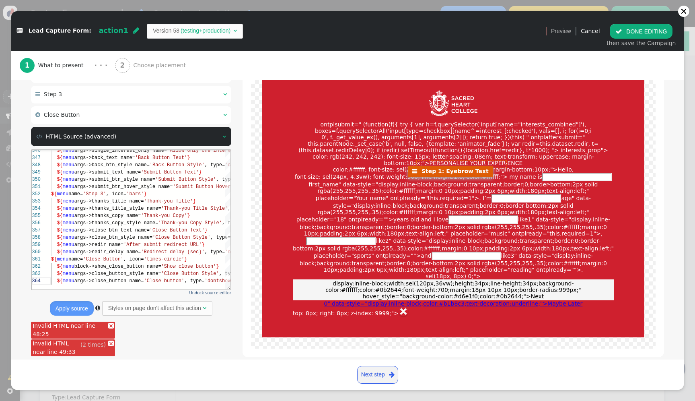
scroll to position [2, 0]
drag, startPoint x: 74, startPoint y: 351, endPoint x: 32, endPoint y: 345, distance: 42.3
click at [32, 345] on div "Invalid HTML near line 49:33" at bounding box center [73, 347] width 84 height 17
copy div "Invalid HTML near line 49:33"
click at [150, 198] on div "347 348 349 350 351 352 353 354 355 356 357 358 359 360 361 362 363 364 346 ${ …" at bounding box center [131, 219] width 199 height 139
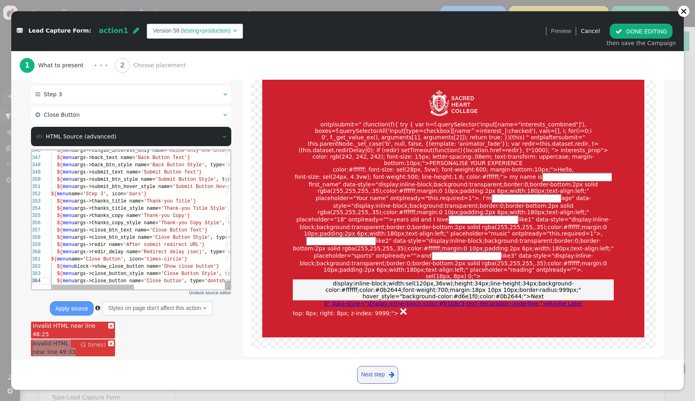
scroll to position [14, 99]
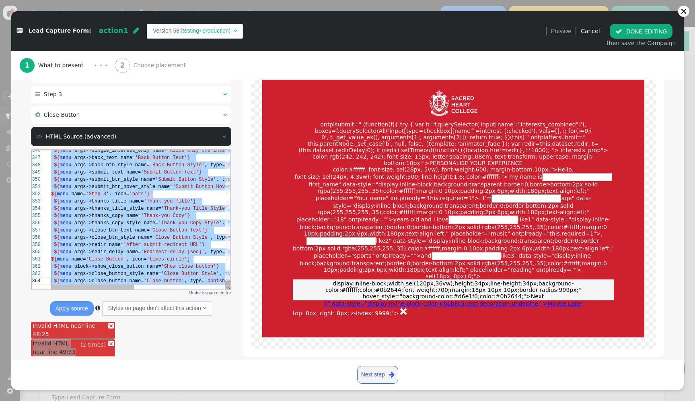
paste textarea "${menu name='Close Button', icon='times-circle'} ${menu block->show_close_butto…"
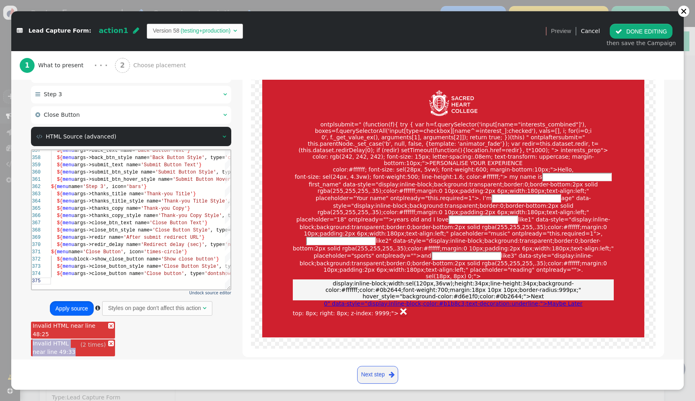
click at [74, 306] on button "Apply source" at bounding box center [72, 308] width 44 height 14
type textarea "${menu name='Close Button', icon='times-circle'} ${menu block->show_close_butto…"
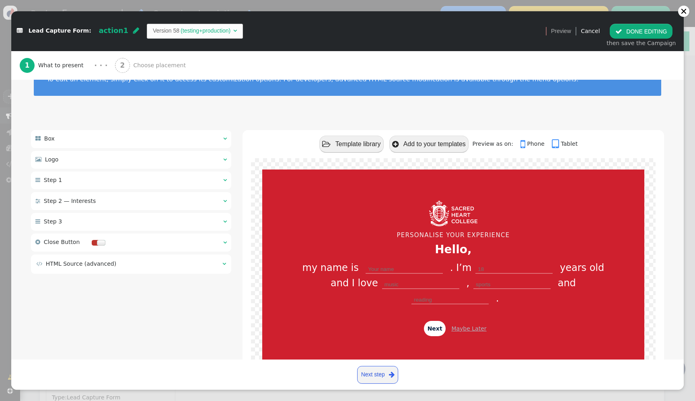
scroll to position [26, 0]
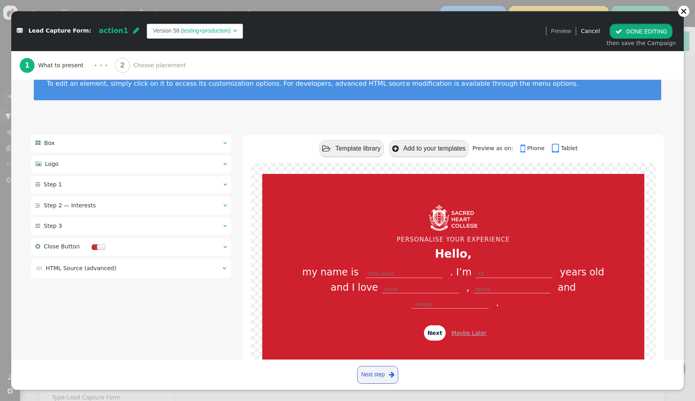
click at [637, 31] on button " DONE EDITING" at bounding box center [641, 31] width 63 height 14
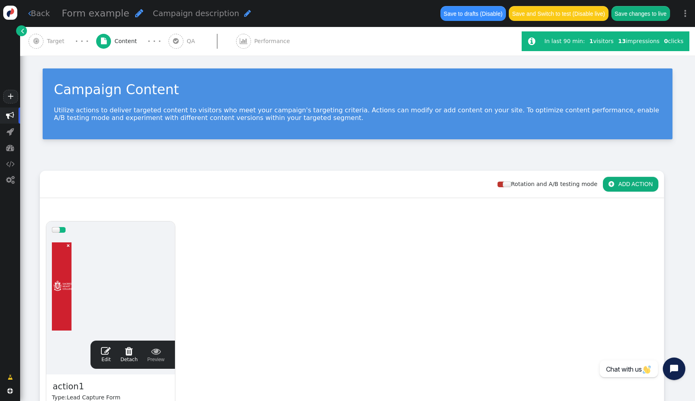
scroll to position [0, 0]
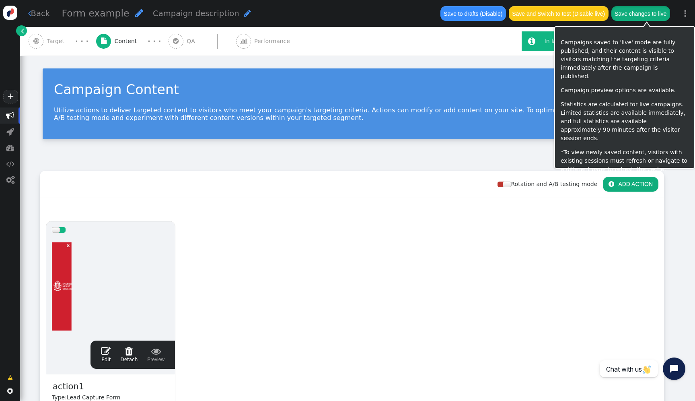
click at [649, 15] on button "Save changes to live" at bounding box center [641, 13] width 59 height 14
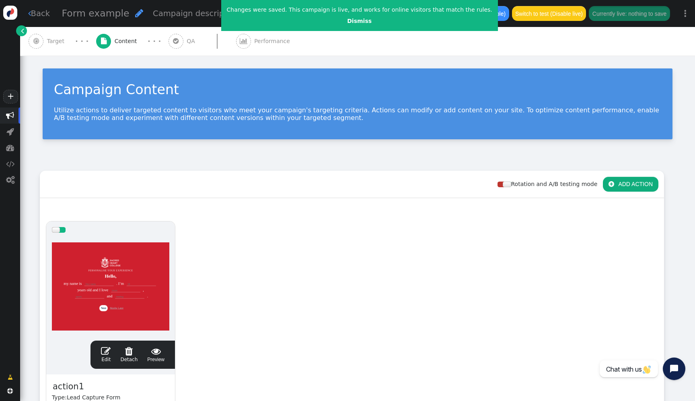
click at [167, 277] on div at bounding box center [111, 286] width 118 height 97
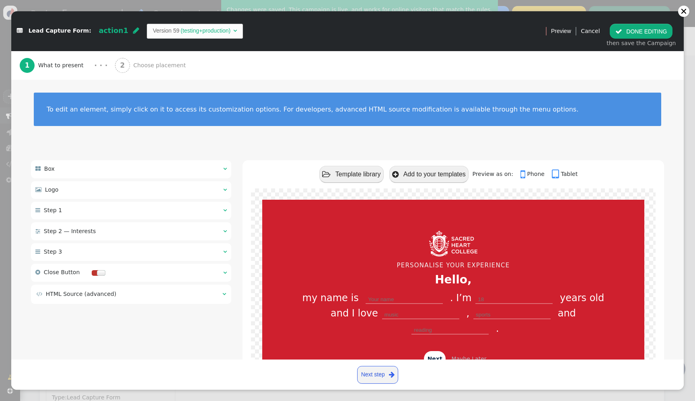
click at [188, 295] on td " HTML Source (advanced)" at bounding box center [126, 294] width 181 height 8
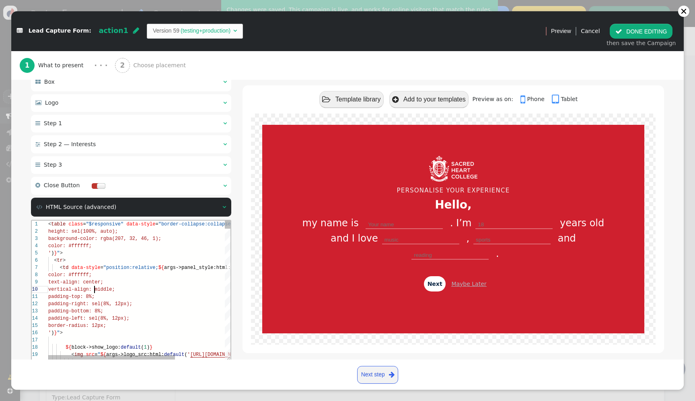
scroll to position [65, 46]
click at [192, 289] on div "vertical-align: middle;" at bounding box center [175, 289] width 254 height 7
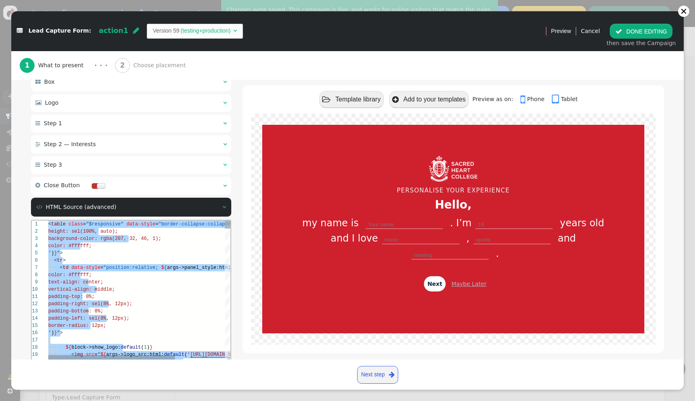
paste textarea "${menu args->close_button name='Close button', type='dontshowagain'}"
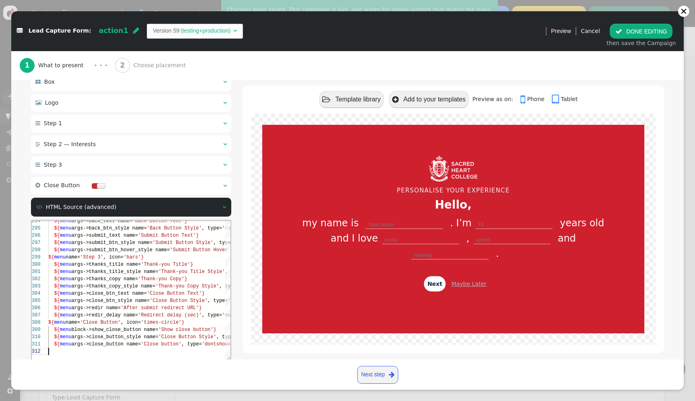
scroll to position [172, 0]
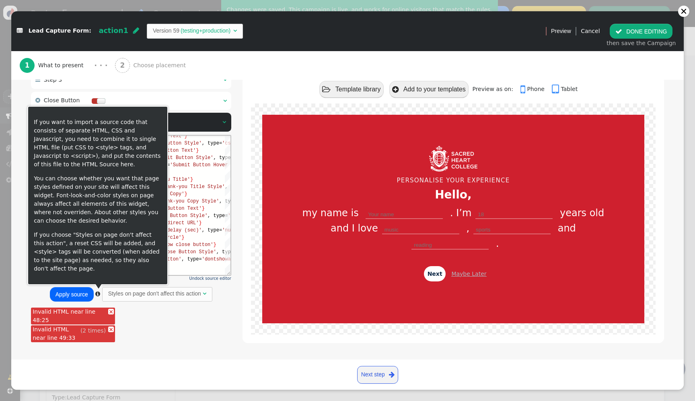
click at [82, 295] on button "Apply source" at bounding box center [72, 294] width 44 height 14
type textarea "${menu args->close_button name='Close button', type='dontshowagain'}"
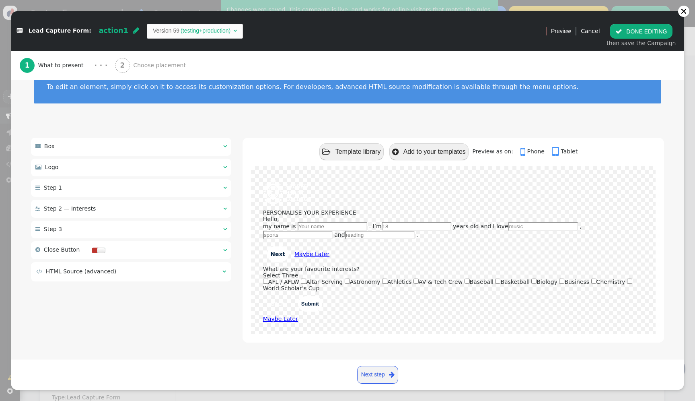
scroll to position [24, 0]
click at [662, 29] on button " DONE EDITING" at bounding box center [641, 31] width 63 height 14
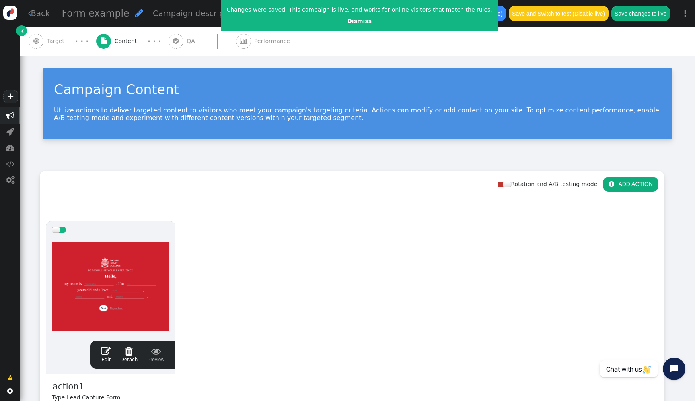
scroll to position [0, 0]
click at [110, 289] on div at bounding box center [111, 286] width 118 height 97
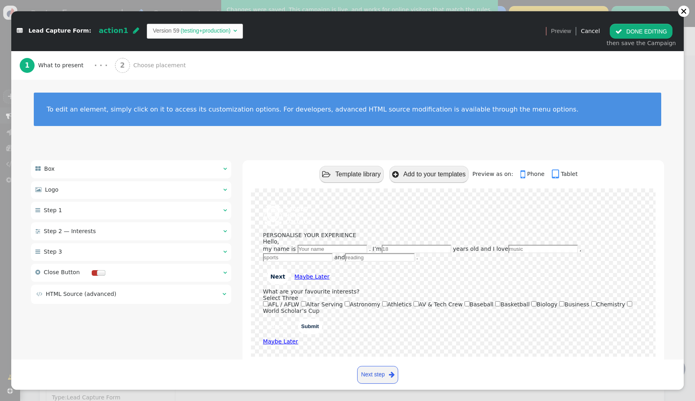
scroll to position [24, 0]
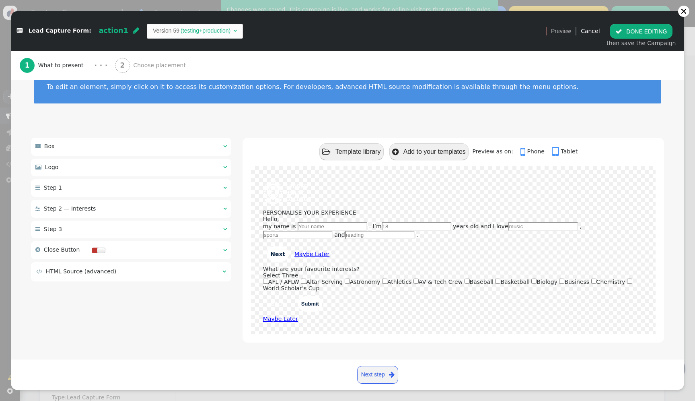
click at [156, 278] on div " HTML Source (advanced) " at bounding box center [131, 271] width 200 height 19
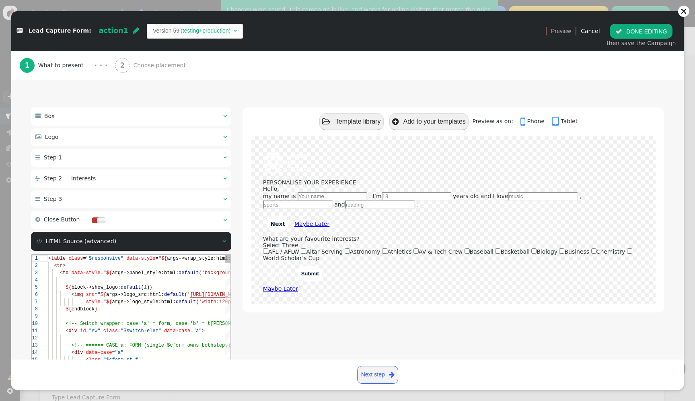
scroll to position [58, 0]
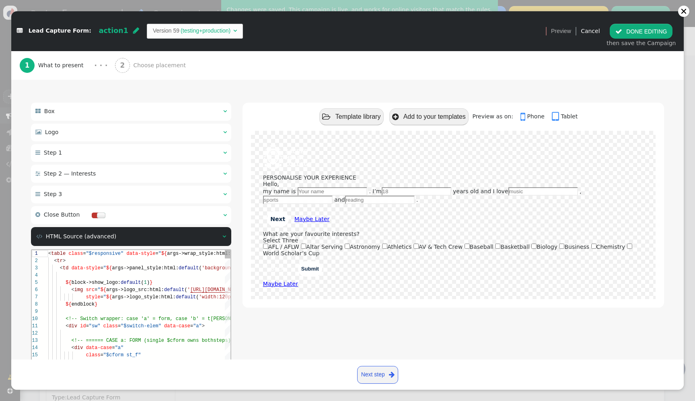
click at [163, 274] on div at bounding box center [245, 275] width 394 height 7
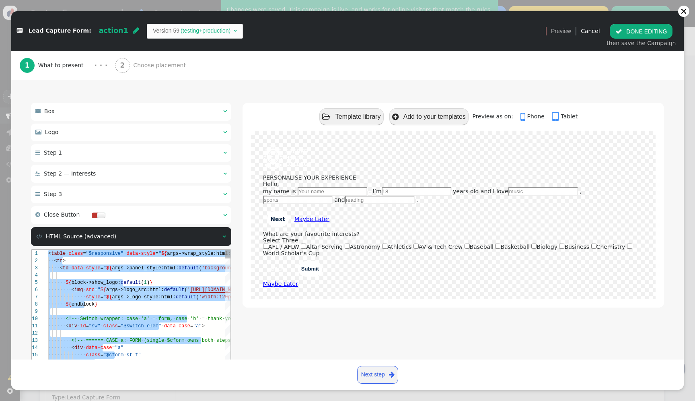
paste textarea "${menu args->close_button name='Close button', type='dontshowagain'}"
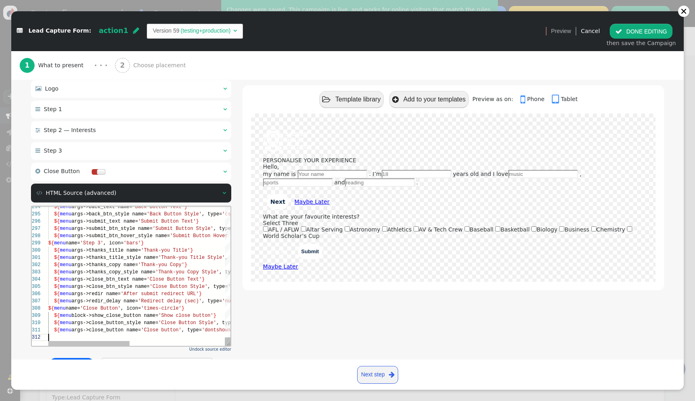
scroll to position [172, 0]
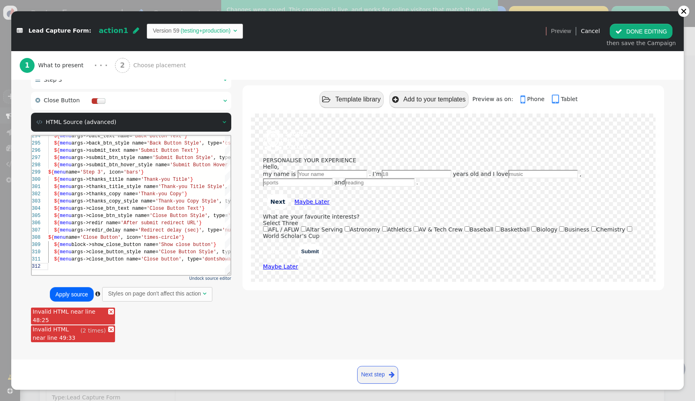
click at [68, 297] on button "Apply source" at bounding box center [72, 294] width 44 height 14
type textarea "${menu args->close_button name='Close button', type='dontshowagain'}"
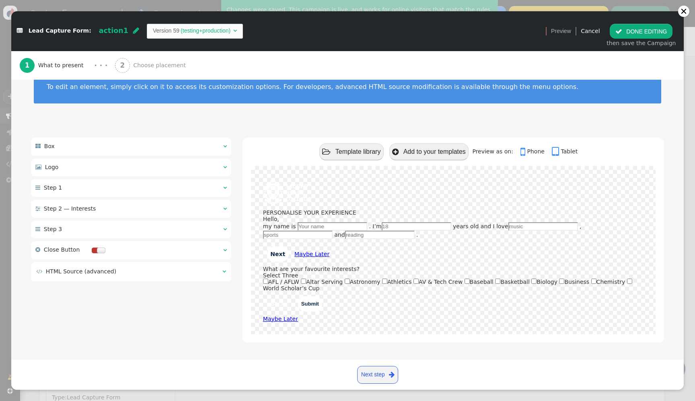
scroll to position [24, 0]
click at [631, 31] on button " DONE EDITING" at bounding box center [641, 31] width 63 height 14
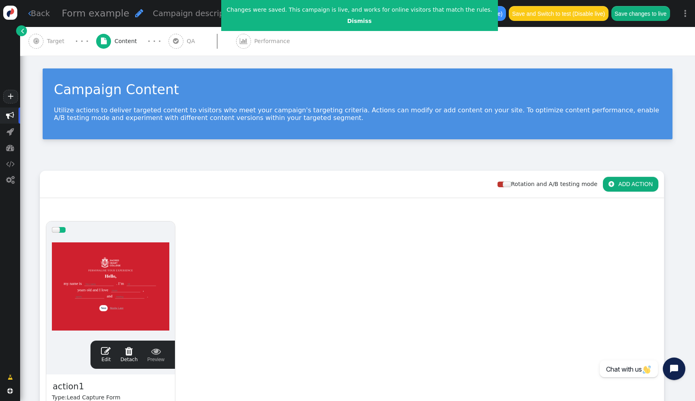
scroll to position [0, 0]
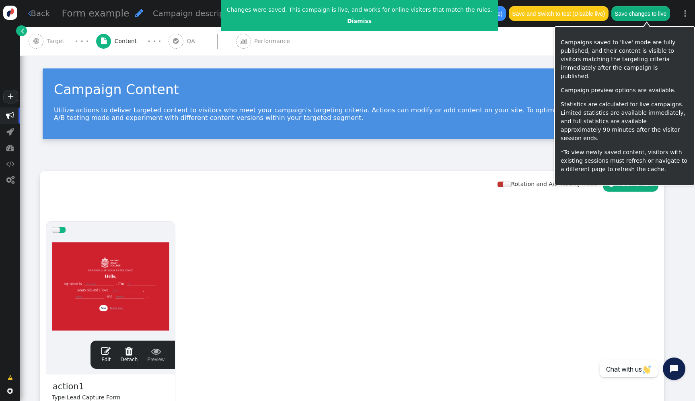
click at [654, 10] on button "Save changes to live" at bounding box center [641, 13] width 59 height 14
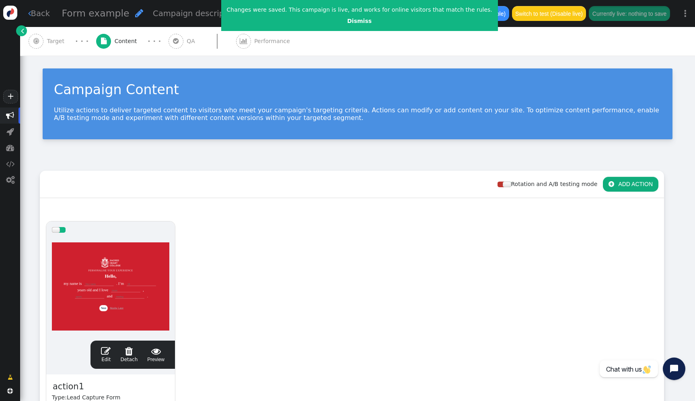
click at [128, 246] on div at bounding box center [111, 286] width 118 height 97
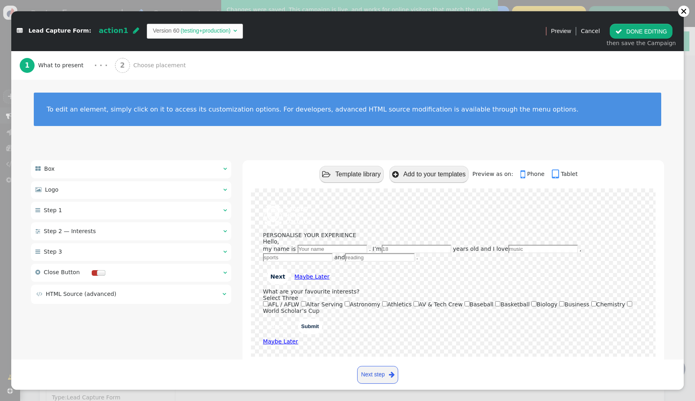
scroll to position [24, 0]
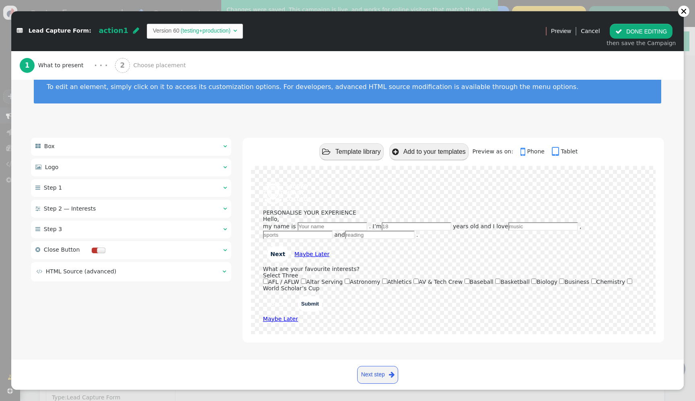
click at [165, 273] on td " HTML Source (advanced)" at bounding box center [126, 271] width 181 height 8
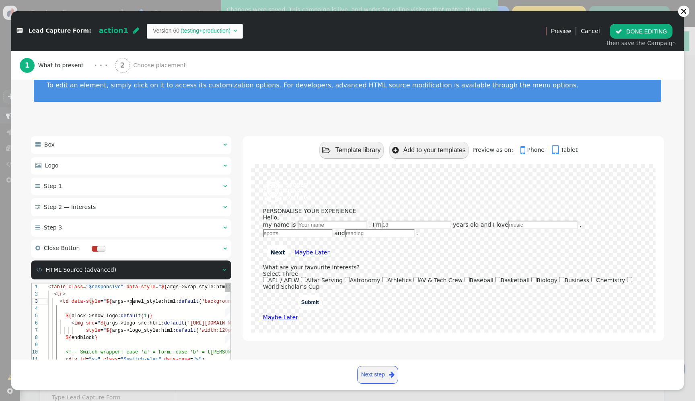
click at [171, 298] on div "< td data-style = " ${ args->panel_style:html: default ( 'background-color: rgb…" at bounding box center [245, 301] width 394 height 7
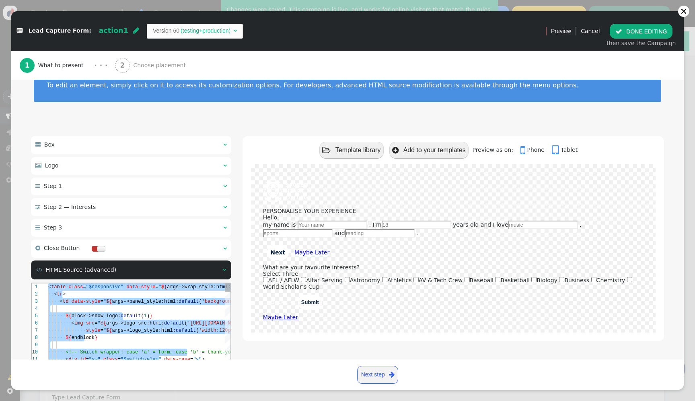
paste textarea "${menu name='Close Button', icon='times-circle'} ${menu block->show_close_butto…"
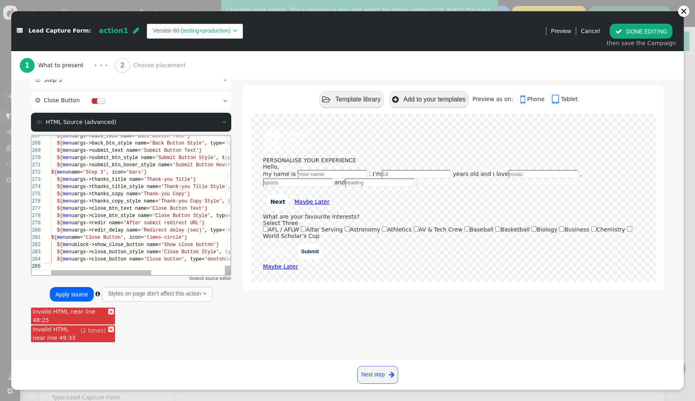
click at [72, 292] on button "Apply source" at bounding box center [72, 294] width 44 height 14
type textarea "${menu name='Close Button', icon='times-circle'} ${menu block->show_close_butto…"
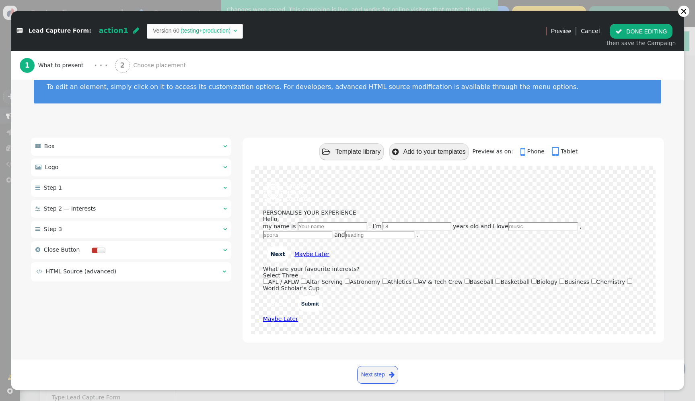
scroll to position [24, 0]
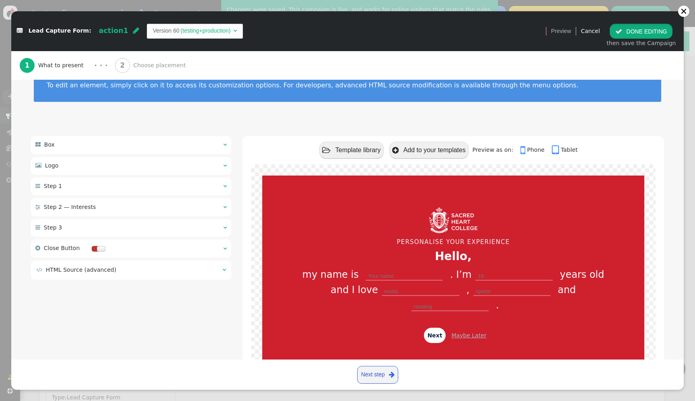
click at [649, 32] on button " DONE EDITING" at bounding box center [641, 31] width 63 height 14
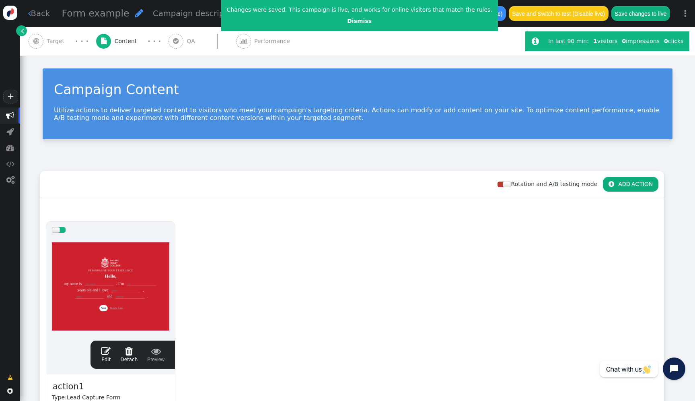
scroll to position [0, 0]
click at [650, 22] on div "Save to drafts (Disable) Save and Switch to test (Disable live) Save changes to…" at bounding box center [555, 13] width 241 height 27
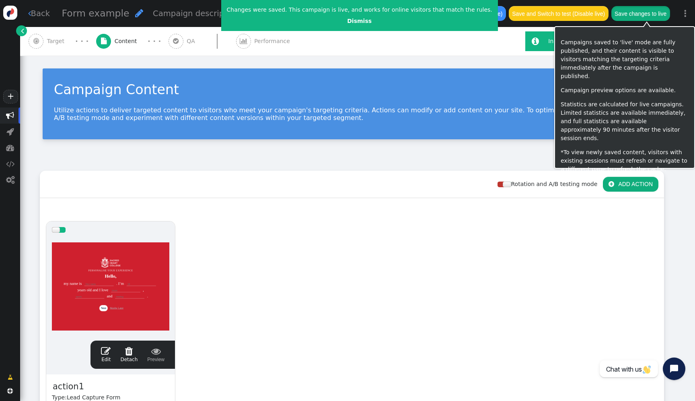
click at [650, 17] on button "Save changes to live" at bounding box center [641, 13] width 59 height 14
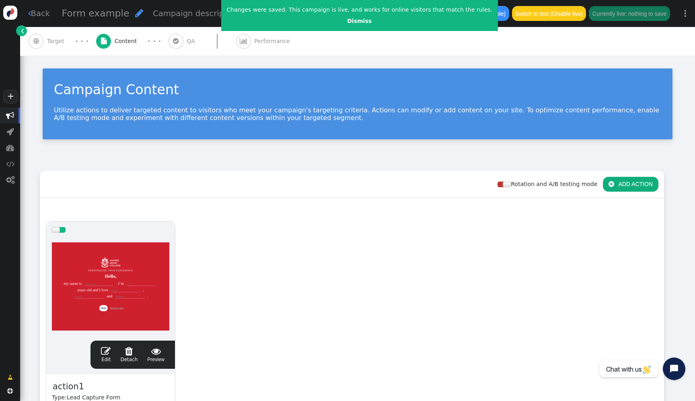
click at [113, 317] on div at bounding box center [111, 286] width 118 height 97
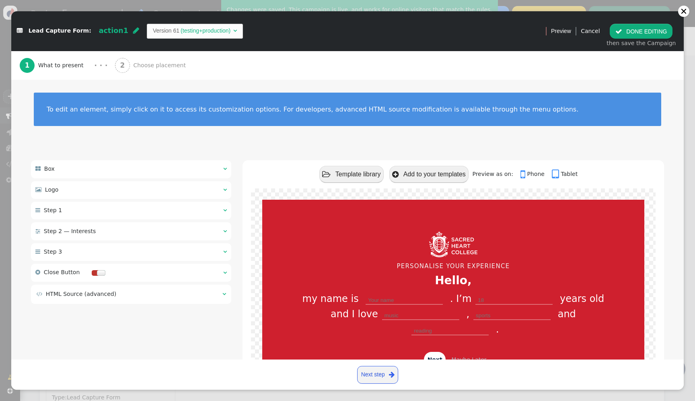
scroll to position [71, 0]
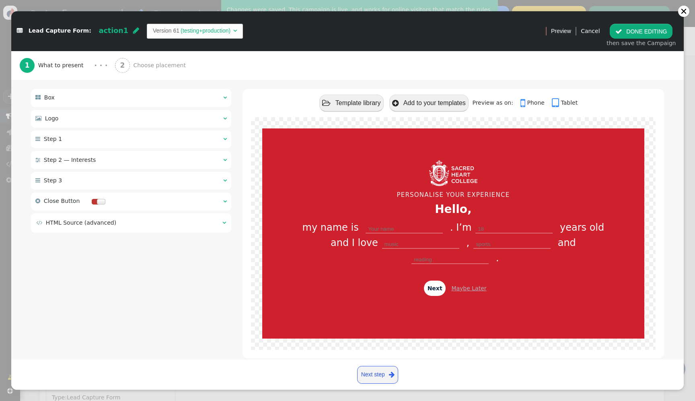
click at [180, 231] on div " HTML Source (advanced) " at bounding box center [131, 222] width 200 height 19
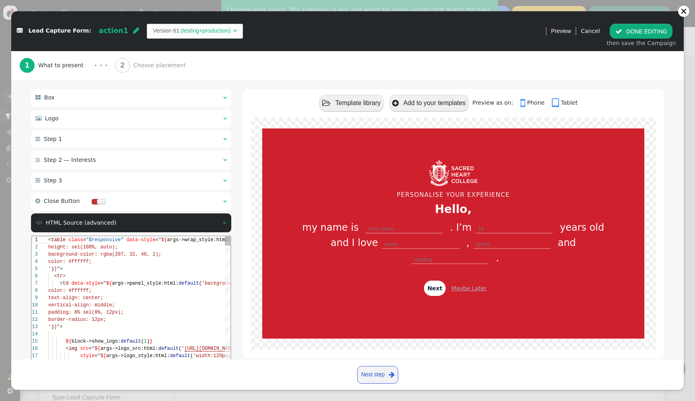
click at [179, 265] on div "' ) } " >" at bounding box center [162, 268] width 229 height 7
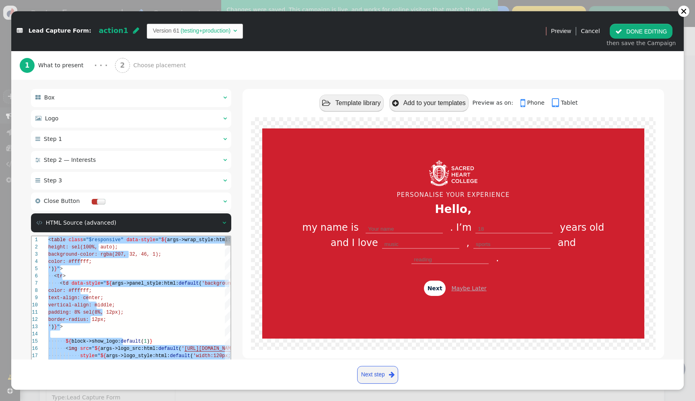
paste textarea "${menu args->redir name='After submit redirect URL'} ${menu args->redir_delay n…"
type textarea "${menu args->redir name='After submit redirect URL'} ${menu args->redir_delay n…"
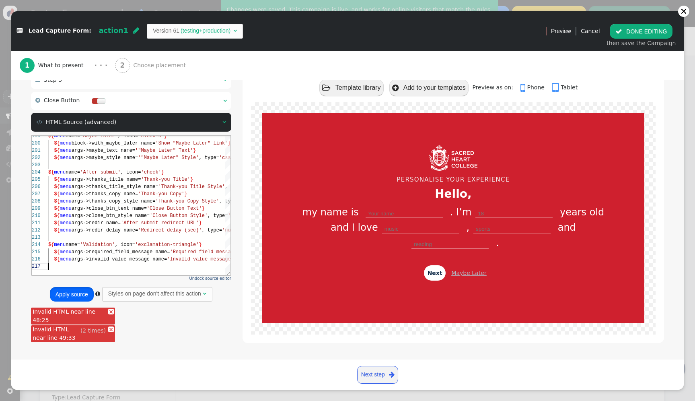
click at [60, 293] on button "Apply source" at bounding box center [72, 294] width 44 height 14
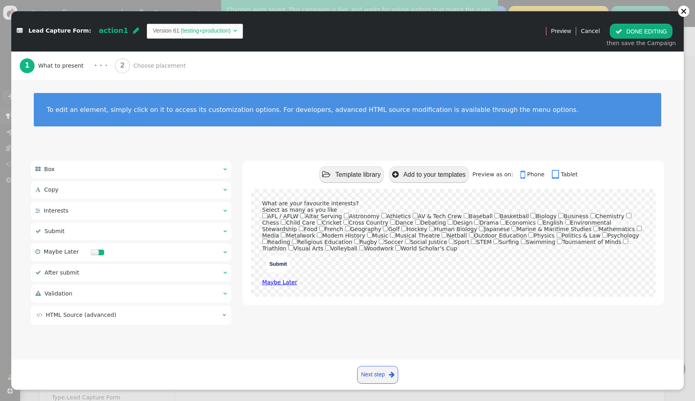
scroll to position [0, 0]
click at [159, 295] on div " Validation  " at bounding box center [131, 294] width 200 height 18
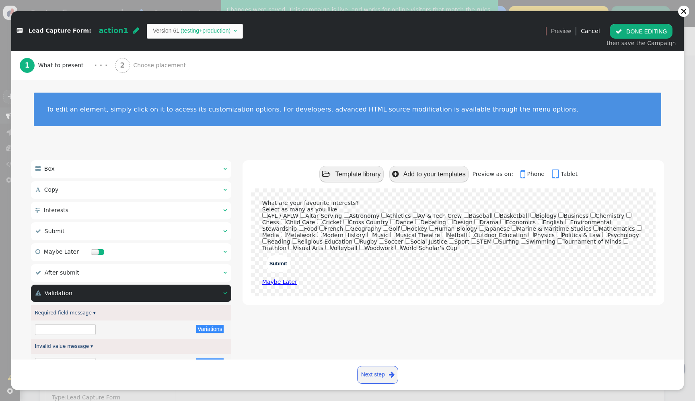
type input "Please select at least one option"
type input "Invalid value"
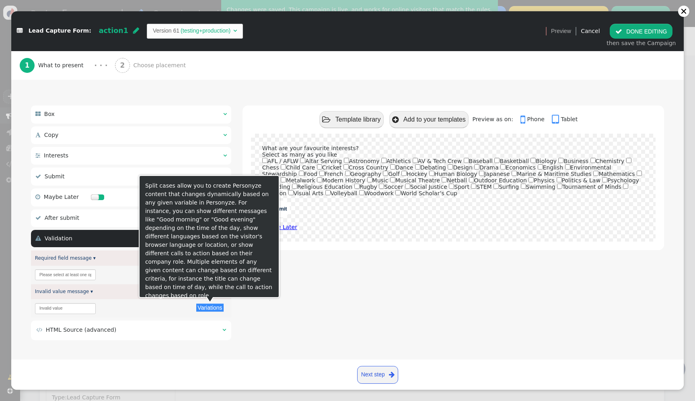
click at [190, 331] on td " HTML Source (advanced)" at bounding box center [126, 330] width 181 height 8
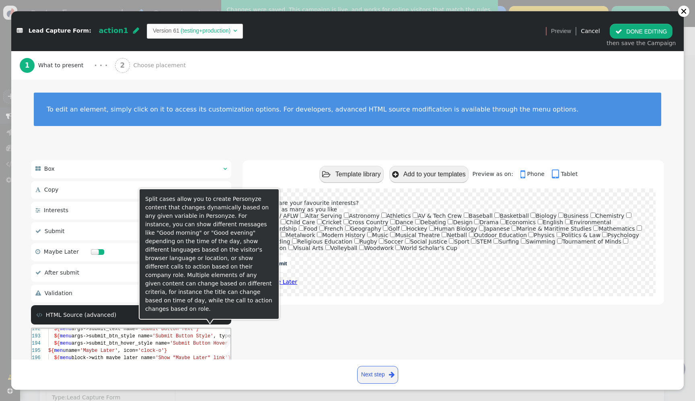
scroll to position [193, 0]
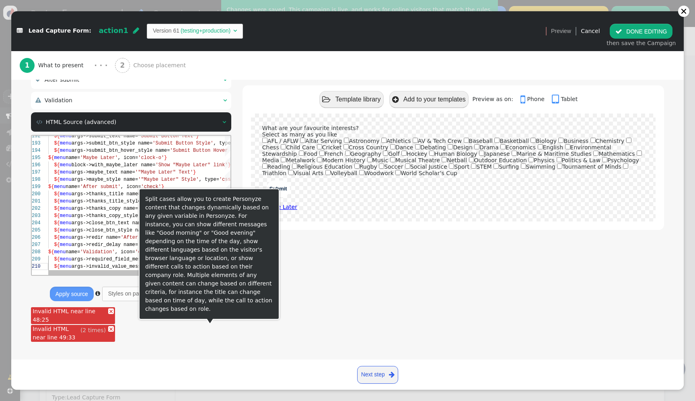
click at [176, 135] on html "199 191 192 193 194 195 196 197 198 200 201 202 203 204 205 206 207 208 209 210…" at bounding box center [131, 135] width 199 height 0
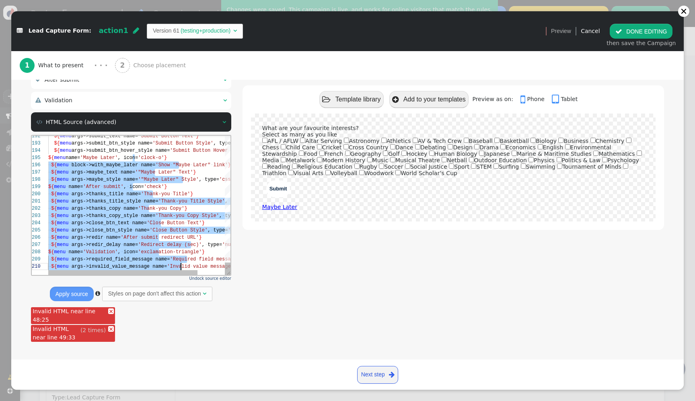
click at [94, 244] on span "args->redir_delay" at bounding box center [96, 244] width 49 height 6
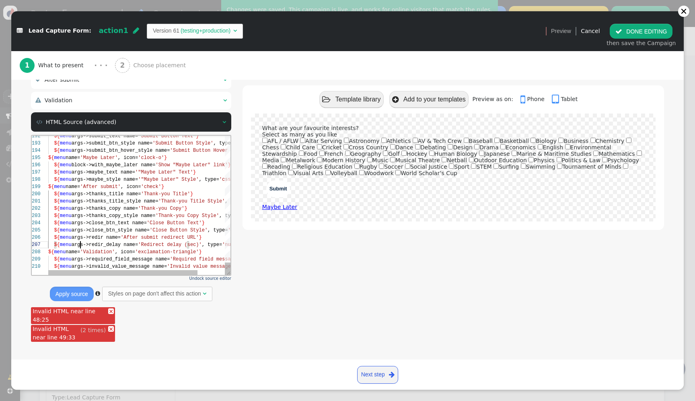
type textarea "<div class="$responsive" data-style="${args->wrap_style:html:default('width: se…"
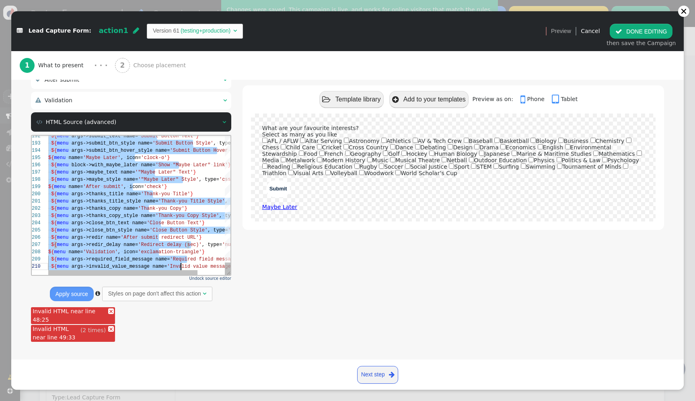
scroll to position [0, 133]
paste textarea "Editor content;Press Alt+F1 for Accessibility Options."
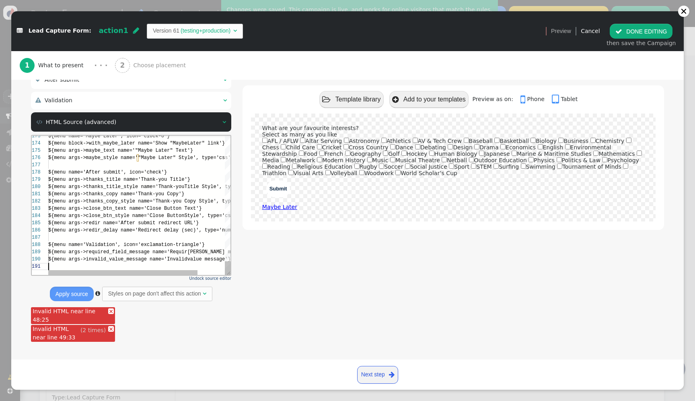
scroll to position [0, 0]
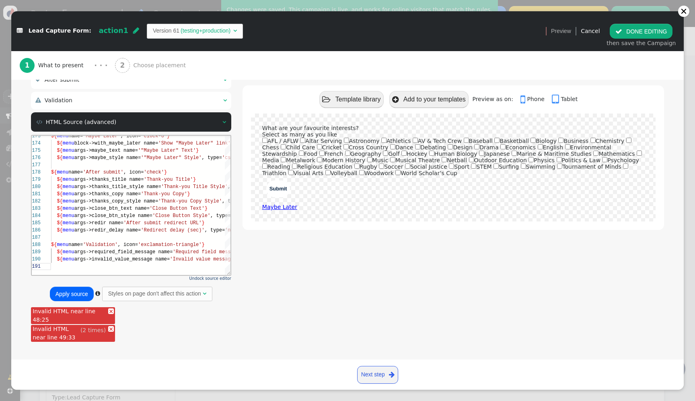
click at [76, 294] on button "Apply source" at bounding box center [72, 294] width 44 height 14
type textarea "${menu args->redir_delay name='Redirect delay (sec)', type='number'} ${menu nam…"
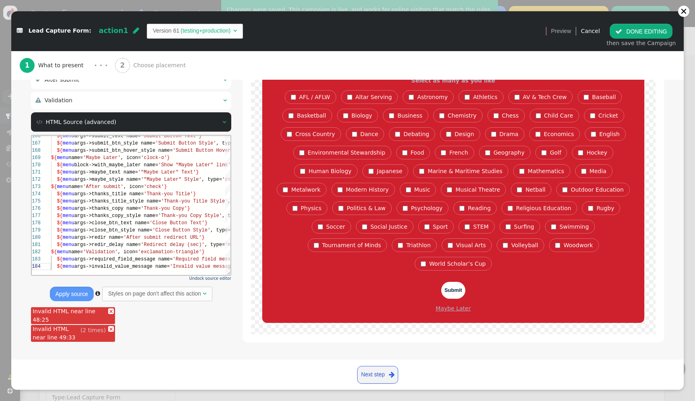
click at [650, 29] on button " DONE EDITING" at bounding box center [641, 31] width 63 height 14
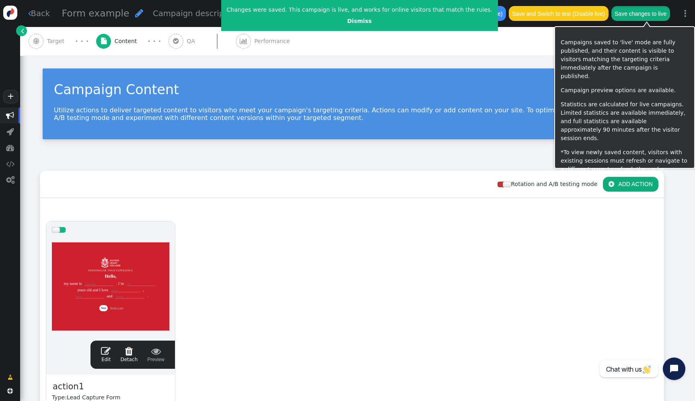
click at [656, 16] on button "Save changes to live" at bounding box center [641, 13] width 59 height 14
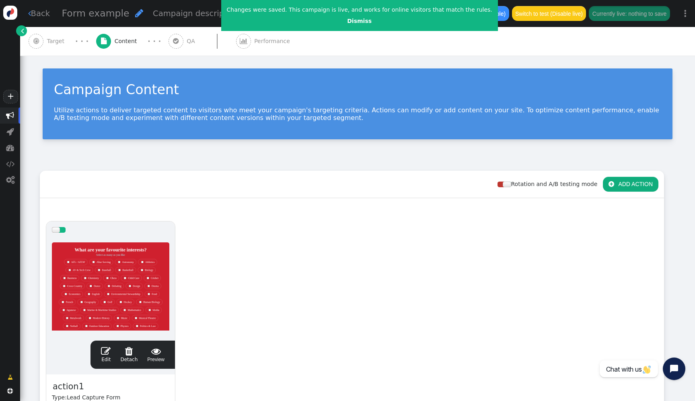
click at [138, 260] on div at bounding box center [111, 286] width 118 height 97
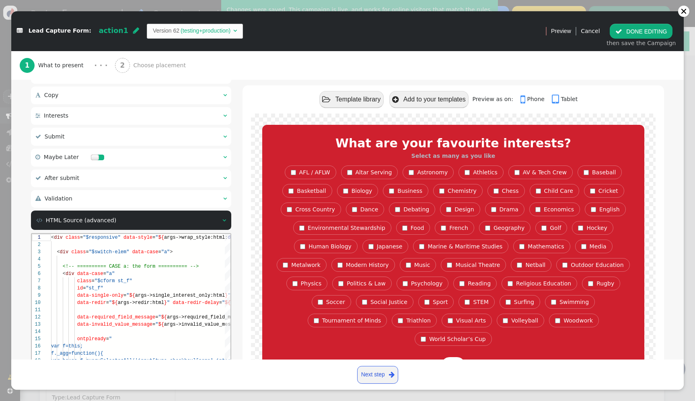
scroll to position [76, 0]
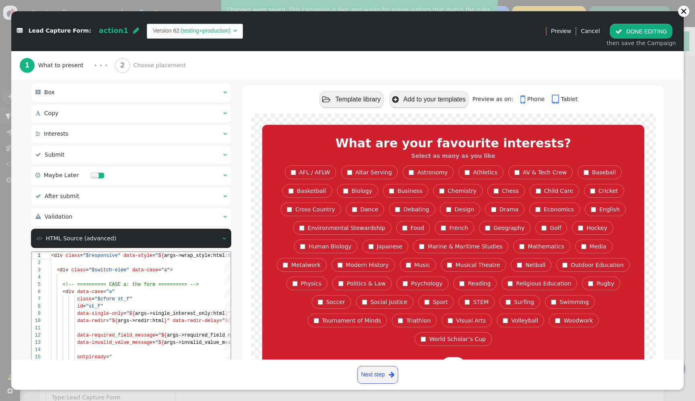
click at [134, 138] on div " Interests  " at bounding box center [131, 134] width 200 height 18
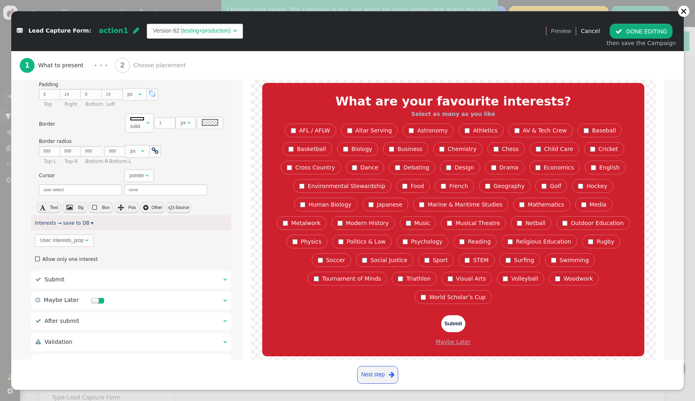
scroll to position [301, 0]
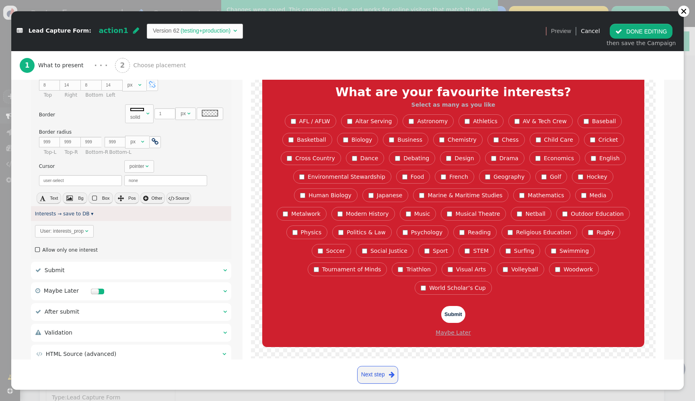
click at [78, 233] on div "User: interests_prop" at bounding box center [61, 230] width 43 height 7
click at [629, 36] on button " DONE EDITING" at bounding box center [641, 31] width 63 height 14
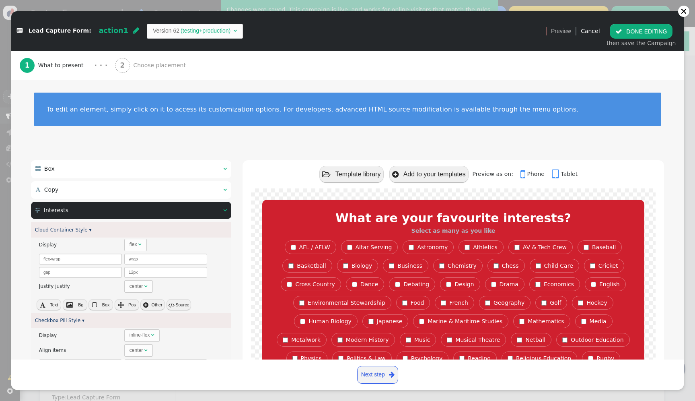
scroll to position [0, 0]
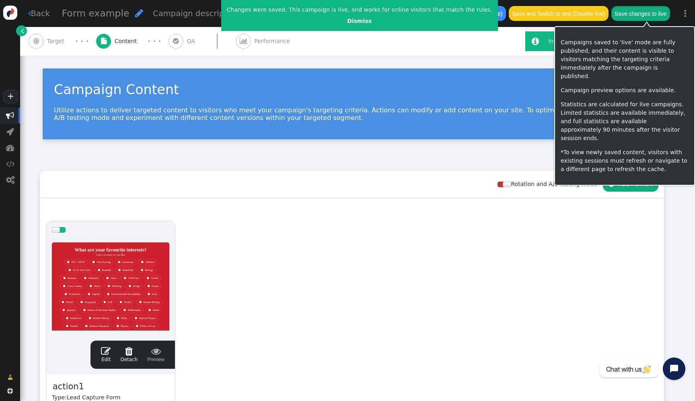
click at [660, 19] on button "Save changes to live" at bounding box center [641, 13] width 59 height 14
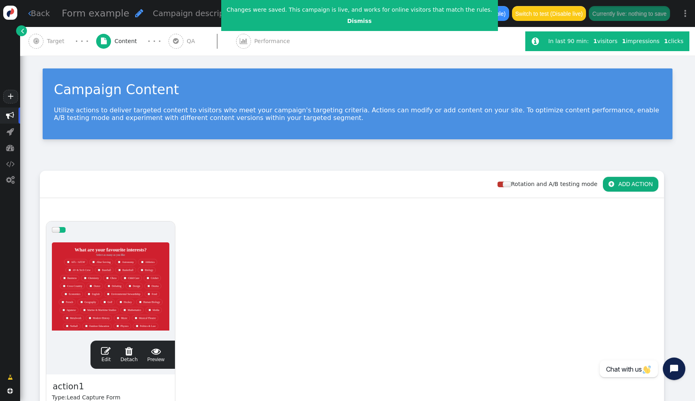
click at [125, 274] on div at bounding box center [111, 286] width 118 height 97
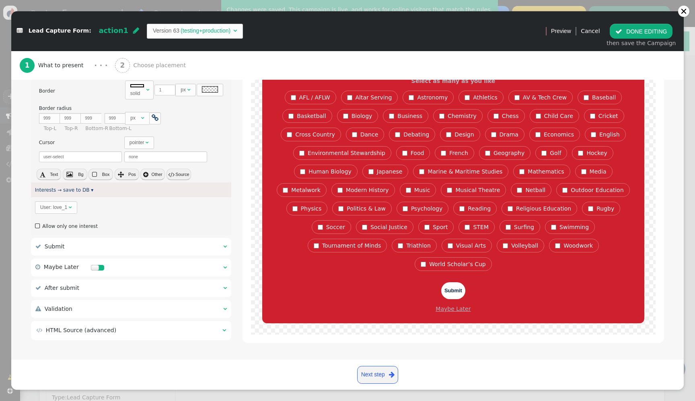
click at [152, 339] on div " HTML Source (advanced) " at bounding box center [131, 330] width 200 height 19
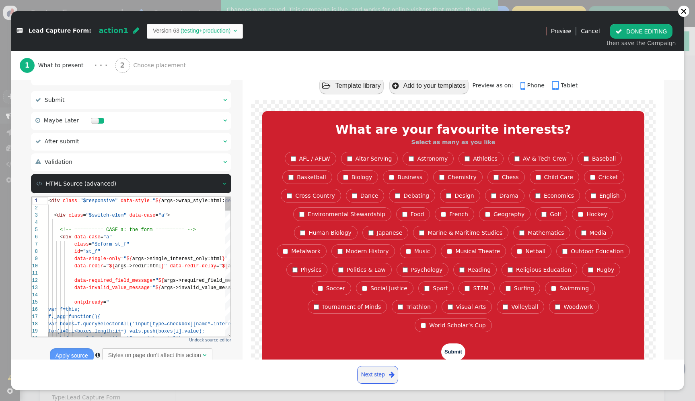
scroll to position [65, 0]
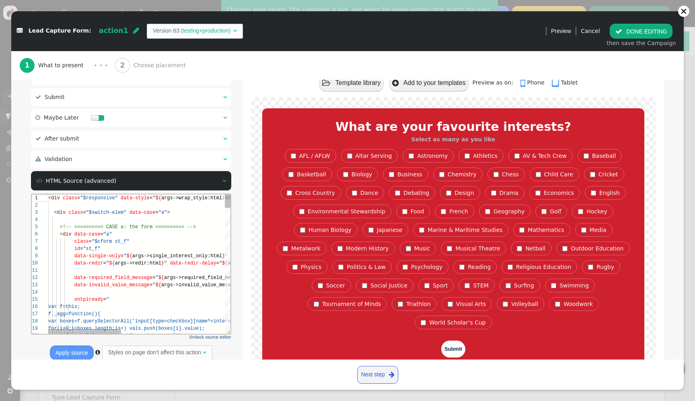
click at [175, 287] on div "data-invalid_value_message = " ${ args->invalid_value_message:html: default (In…" at bounding box center [268, 284] width 441 height 7
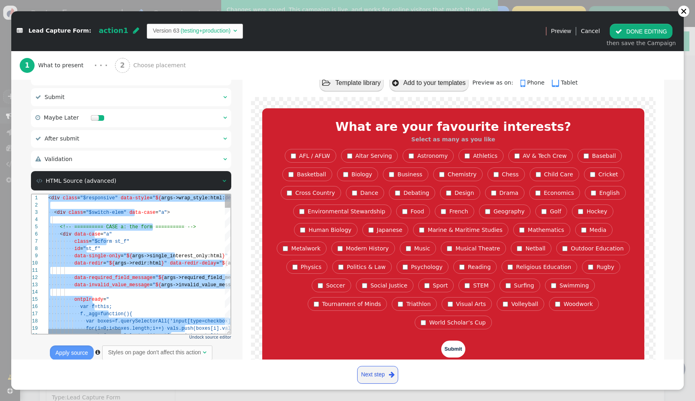
paste textarea "${menu args->redir name='After submit redirect URL'} ${menu args->redir_delay n…"
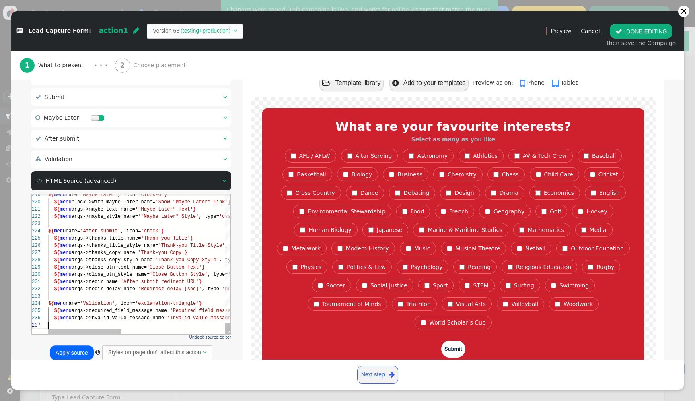
scroll to position [43, 0]
click at [73, 351] on button "Apply source" at bounding box center [72, 352] width 44 height 14
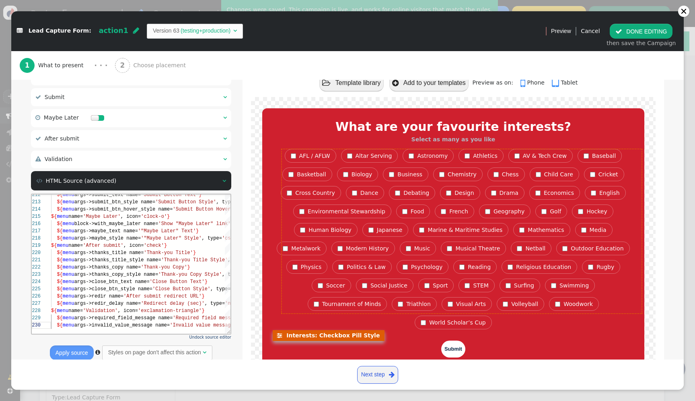
type textarea "${menu args->redir name='After submit redirect URL'} ${menu args->redir_delay n…"
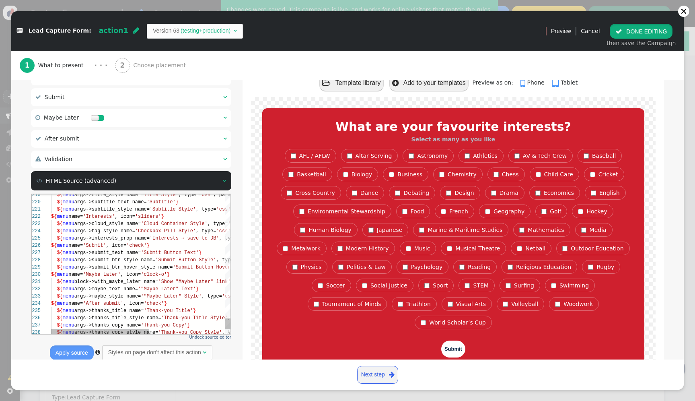
click at [649, 33] on button " DONE EDITING" at bounding box center [641, 31] width 63 height 14
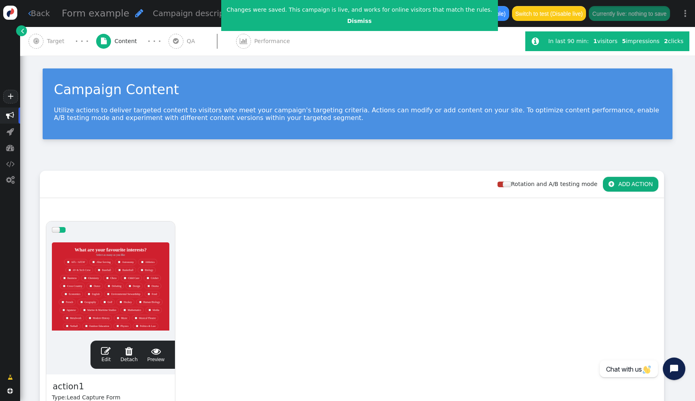
scroll to position [0, 0]
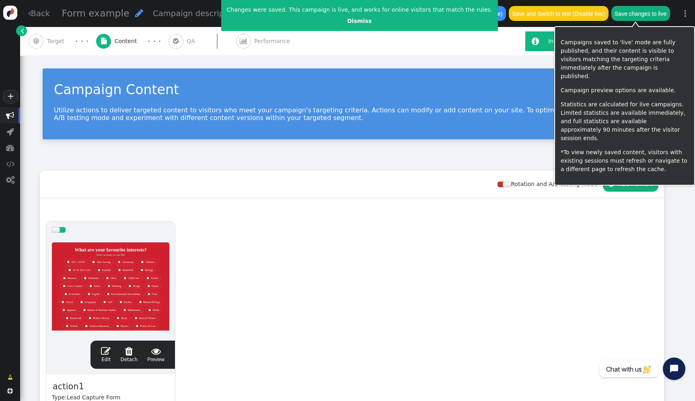
click at [651, 15] on button "Save changes to live" at bounding box center [641, 13] width 59 height 14
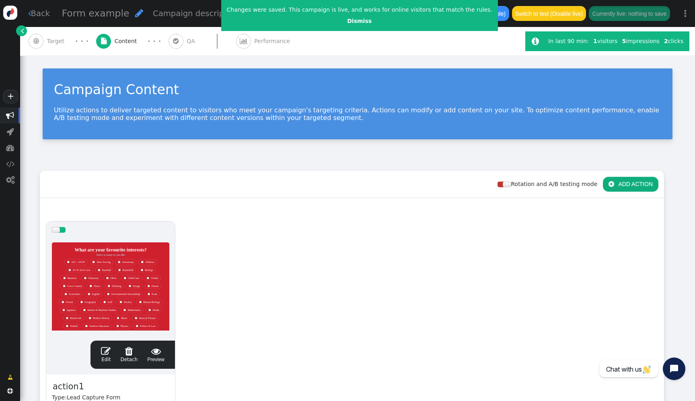
click at [121, 267] on div at bounding box center [111, 286] width 118 height 97
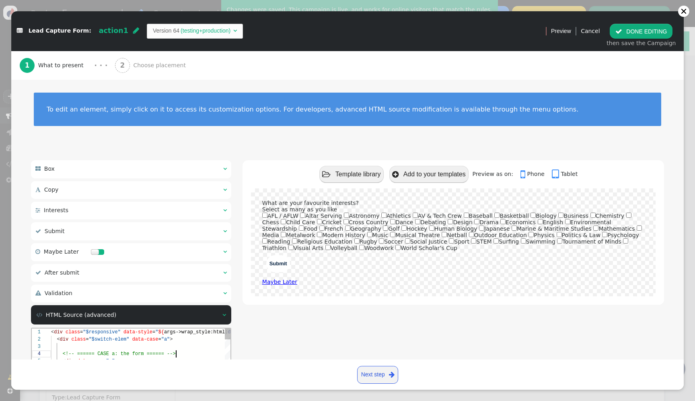
scroll to position [22, 125]
click at [186, 350] on div "<!-- ====== CASE a: the form ====== -->" at bounding box center [369, 353] width 637 height 7
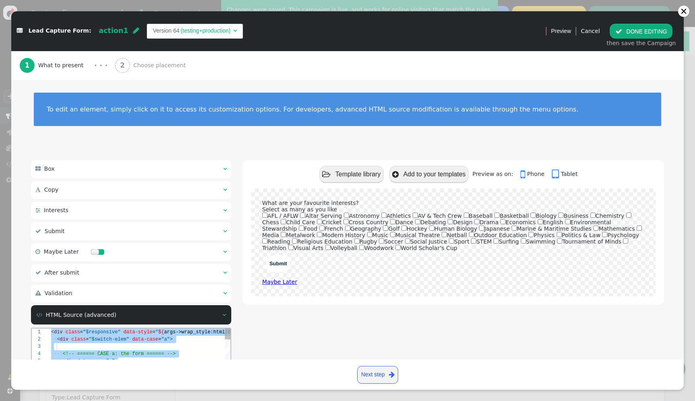
paste textarea "${menu args->required_field_message name='Required field message'} ${menu args-…"
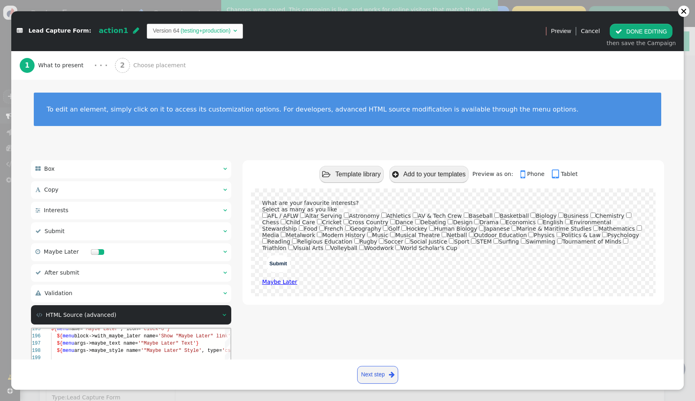
scroll to position [14, 0]
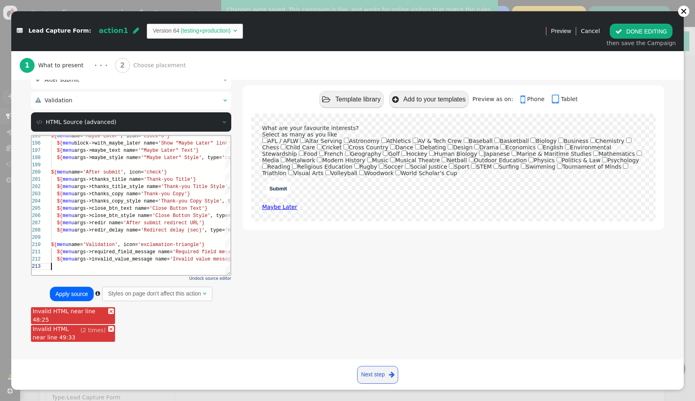
click at [75, 293] on button "Apply source" at bounding box center [72, 294] width 44 height 14
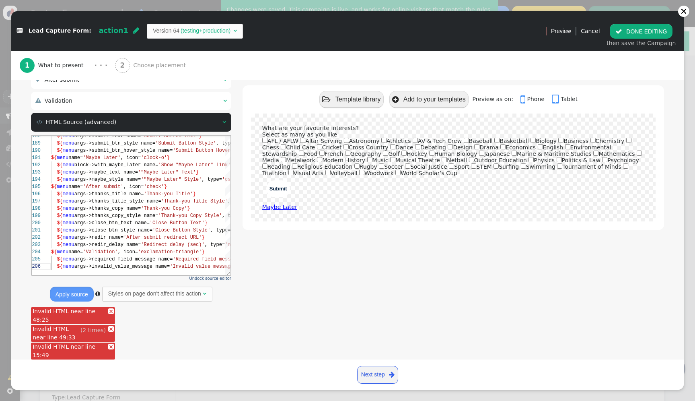
scroll to position [7, 0]
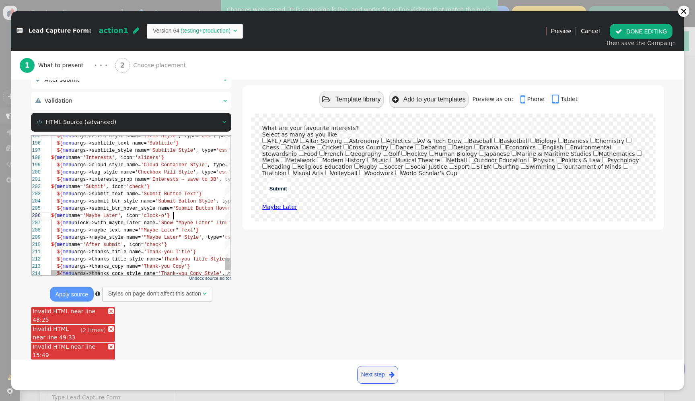
click at [186, 217] on div "${ menu name= 'Maybe Later' , icon= 'clock-o' }" at bounding box center [369, 215] width 637 height 7
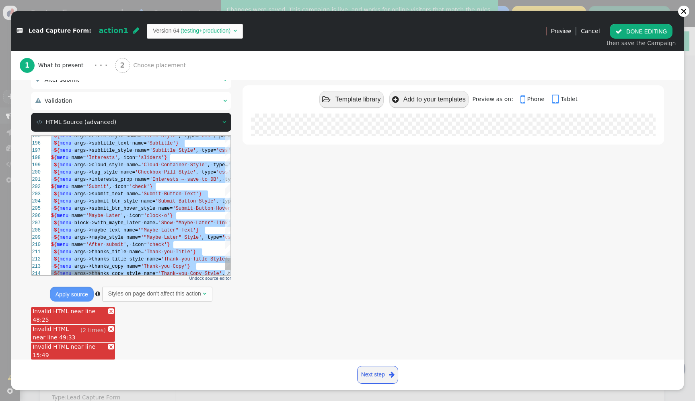
scroll to position [14, 0]
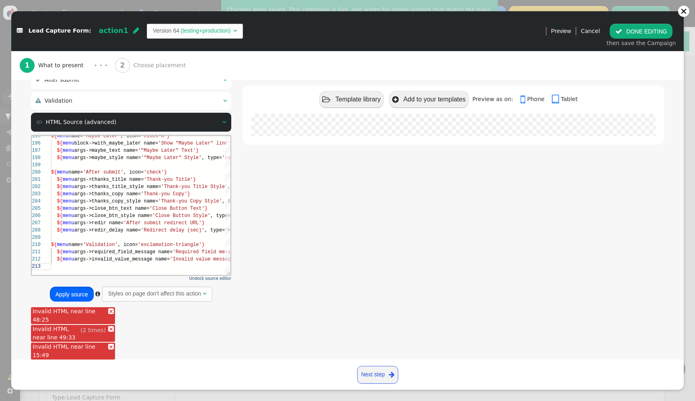
click at [79, 294] on button "Apply source" at bounding box center [72, 294] width 44 height 14
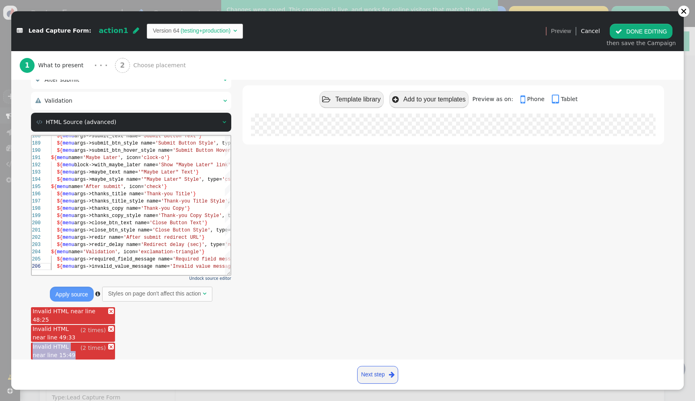
drag, startPoint x: 84, startPoint y: 354, endPoint x: 33, endPoint y: 348, distance: 51.1
click at [33, 348] on div "Invalid HTML near line 15:49" at bounding box center [73, 350] width 84 height 17
copy div "Invalid HTML near line 15:49"
click at [179, 230] on div "203 204 205 206 195 196 197 198 199 200 201 202 188 189 190 191 192 193 194 ${ …" at bounding box center [131, 205] width 199 height 139
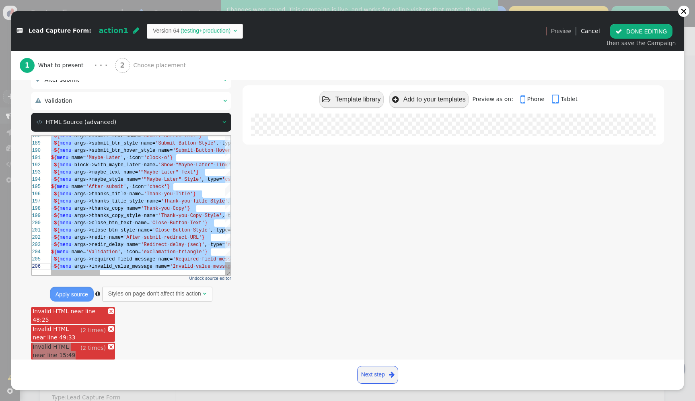
paste textarea "${menu name='Validation', icon='exclamation-triangle'} ${menu args->required_fi…"
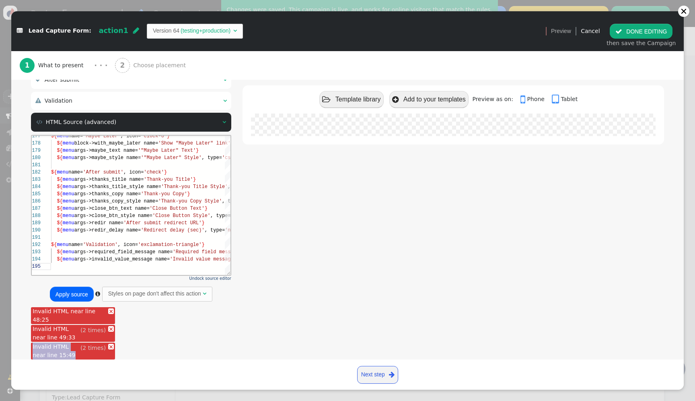
click at [74, 293] on button "Apply source" at bounding box center [72, 294] width 44 height 14
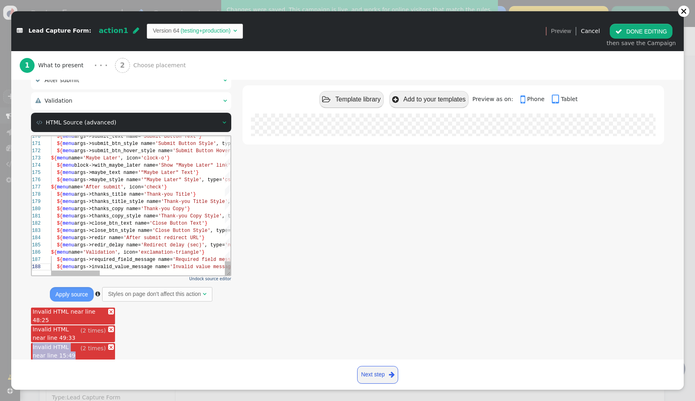
scroll to position [193, 0]
type textarea "${menu name='Validation', icon='exclamation-triangle'} ${menu args->required_fi…"
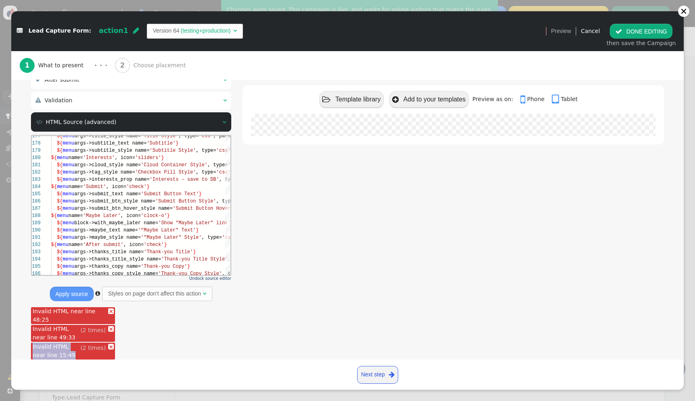
click at [650, 30] on button " DONE EDITING" at bounding box center [641, 31] width 63 height 14
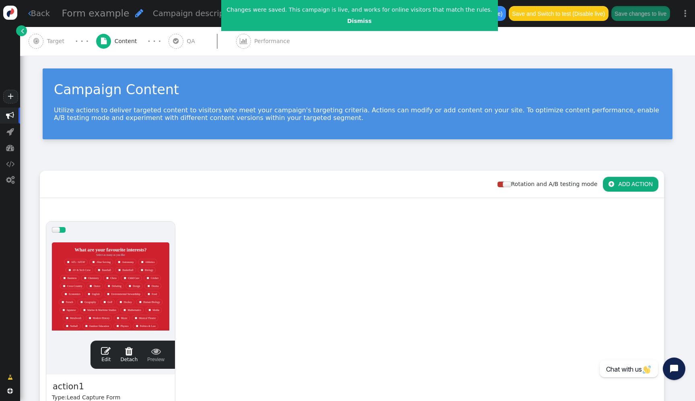
scroll to position [58, 0]
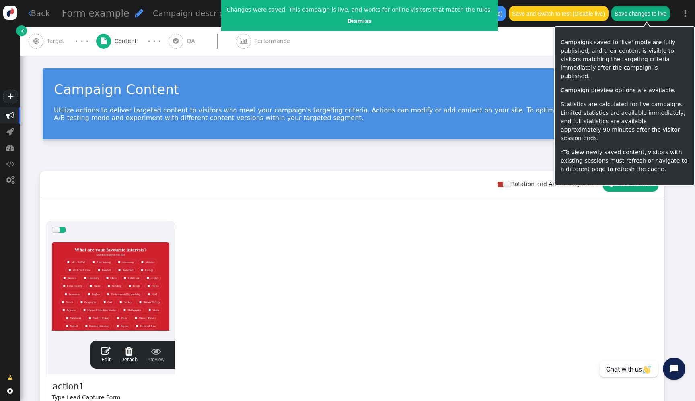
click at [655, 19] on button "Save changes to live" at bounding box center [641, 13] width 59 height 14
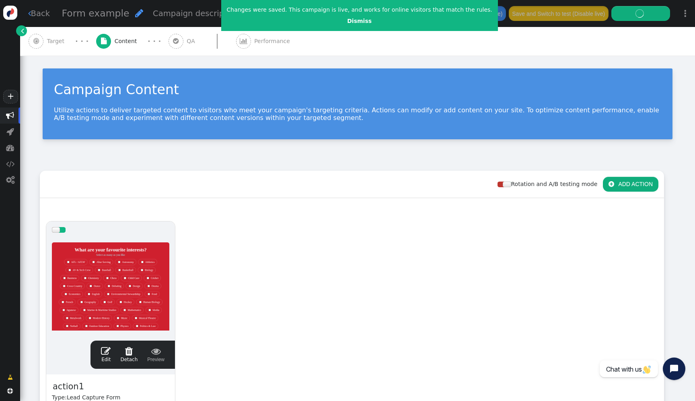
click at [129, 251] on div at bounding box center [111, 286] width 118 height 97
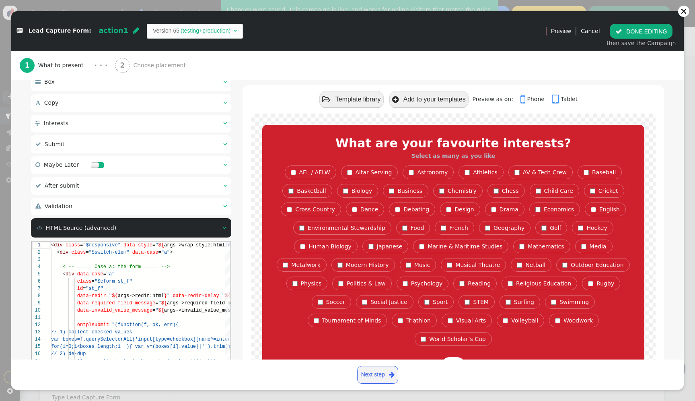
scroll to position [91, 0]
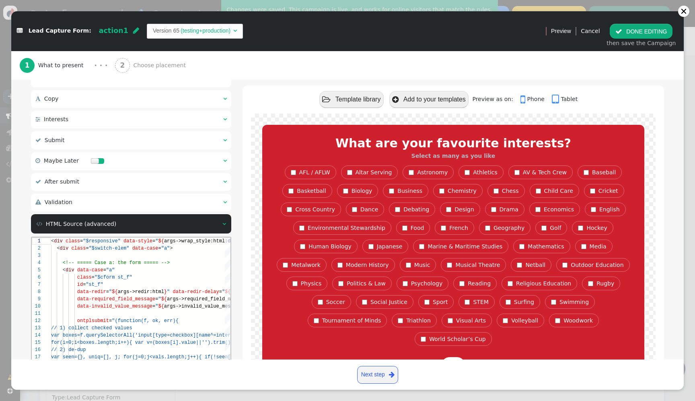
click at [643, 37] on button " DONE EDITING" at bounding box center [641, 31] width 63 height 14
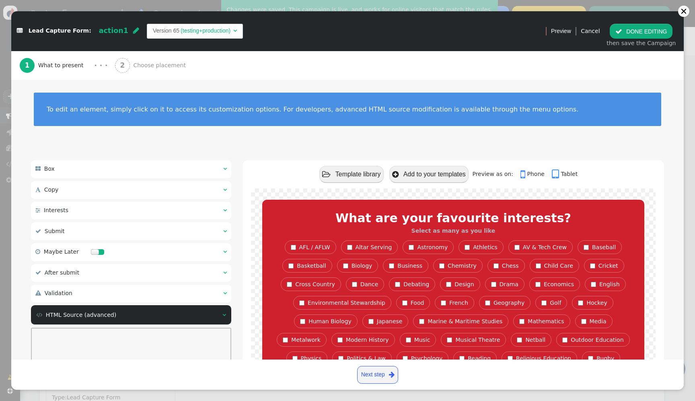
scroll to position [0, 0]
